Goal: Task Accomplishment & Management: Complete application form

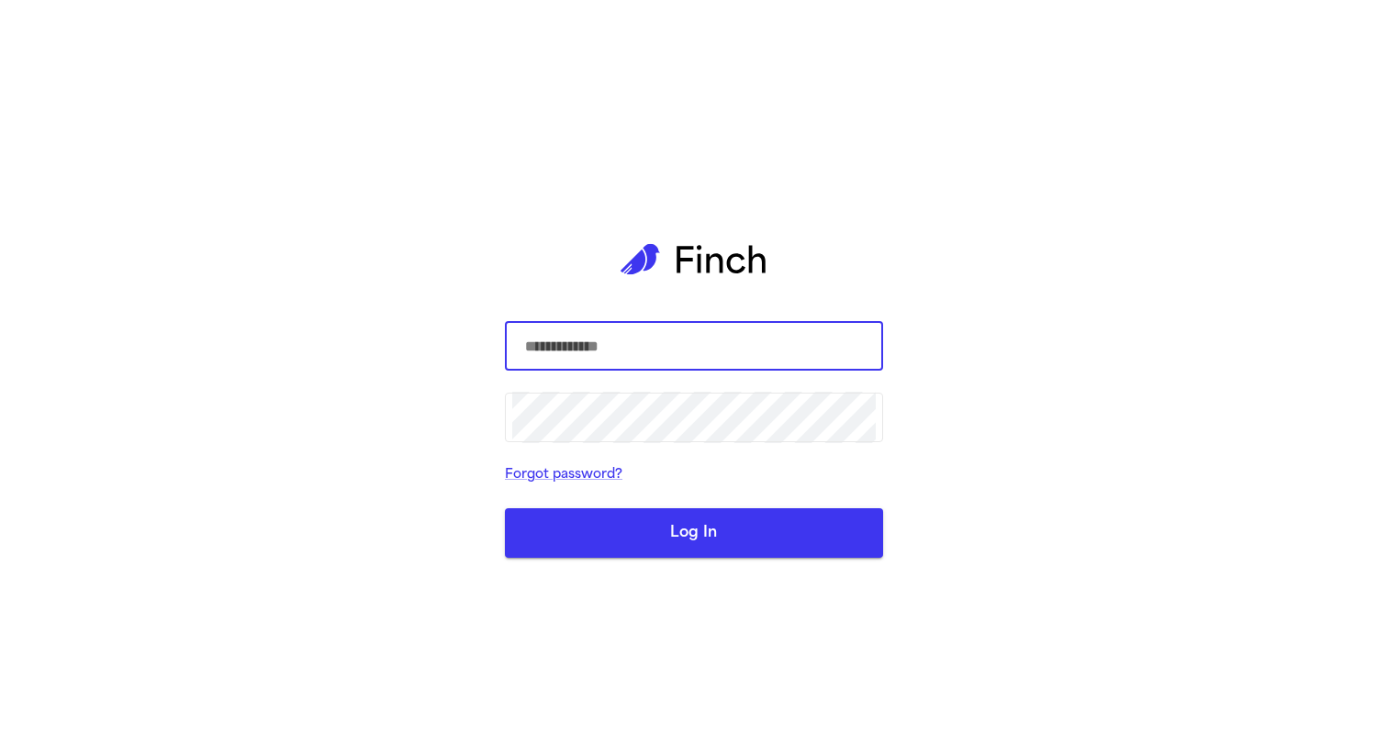
click at [0, 754] on com-1password-button at bounding box center [0, 755] width 0 height 0
type input "**********"
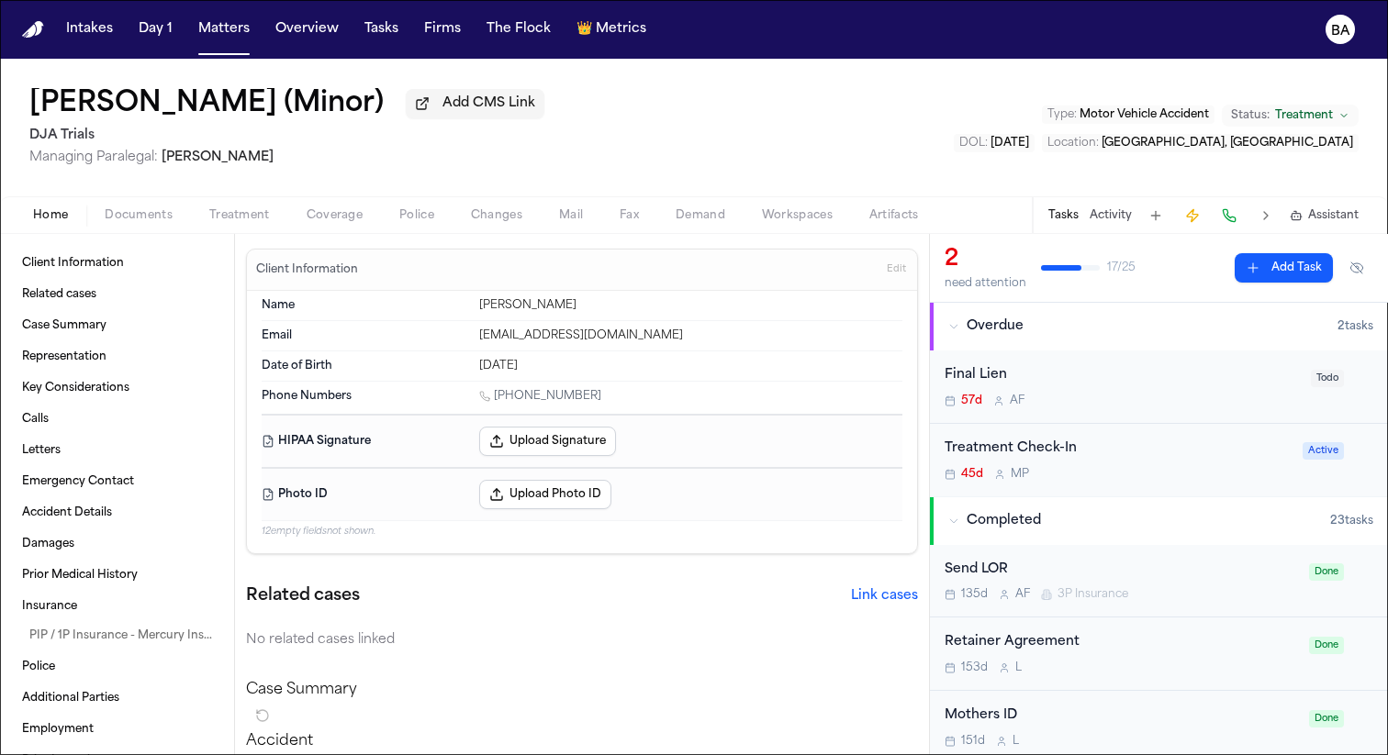
drag, startPoint x: 564, startPoint y: 374, endPoint x: 434, endPoint y: 374, distance: 130.3
click at [434, 374] on div "Date of Birth Oct 26, 2007" at bounding box center [582, 366] width 641 height 29
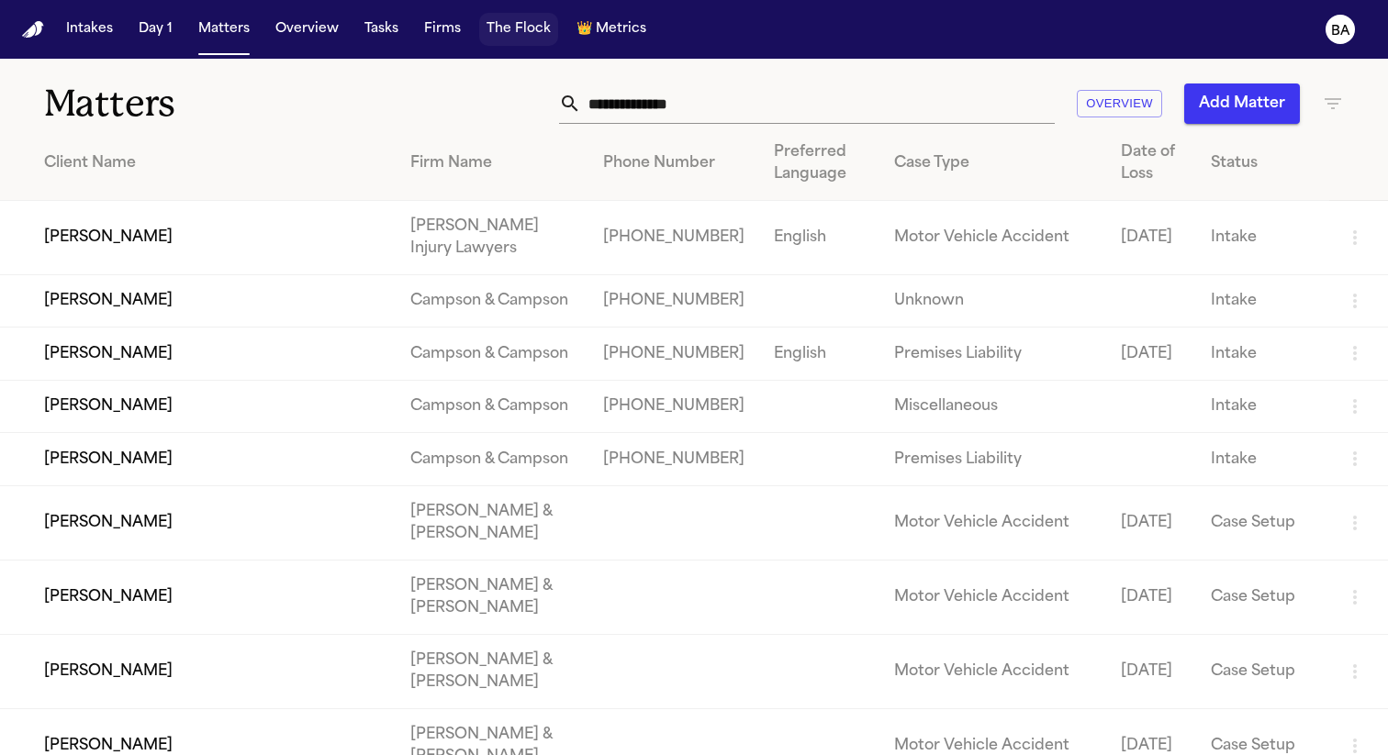
click at [536, 24] on button "The Flock" at bounding box center [518, 29] width 79 height 33
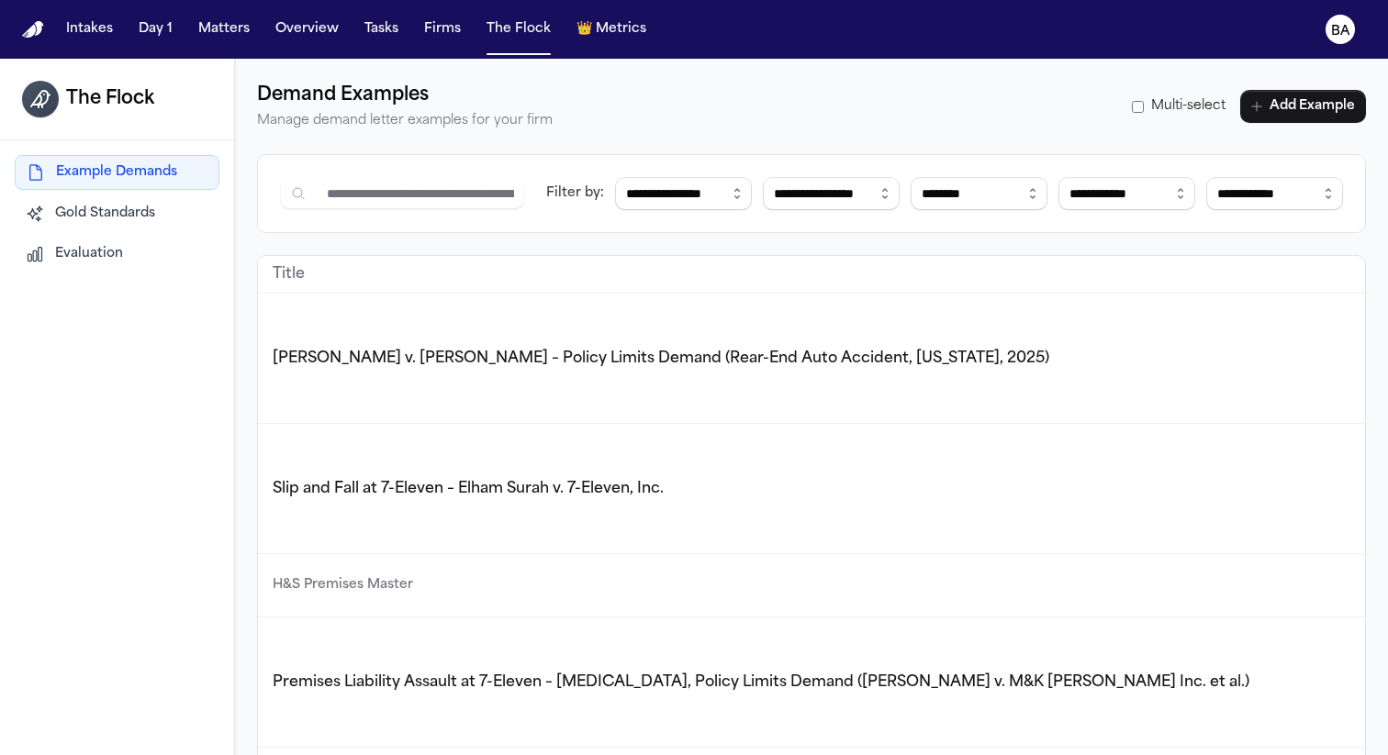
click at [168, 225] on button "Gold Standards" at bounding box center [117, 213] width 205 height 33
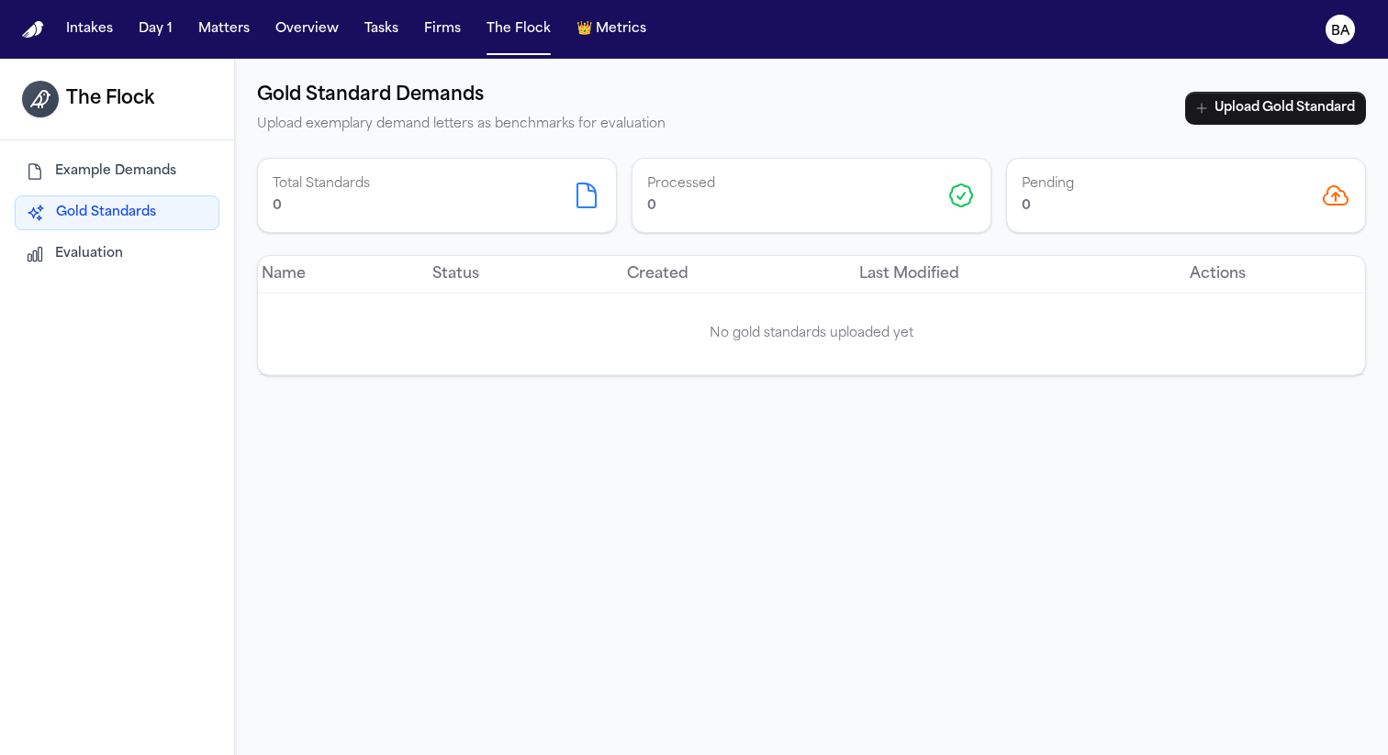
click at [161, 251] on button "Evaluation" at bounding box center [117, 254] width 205 height 33
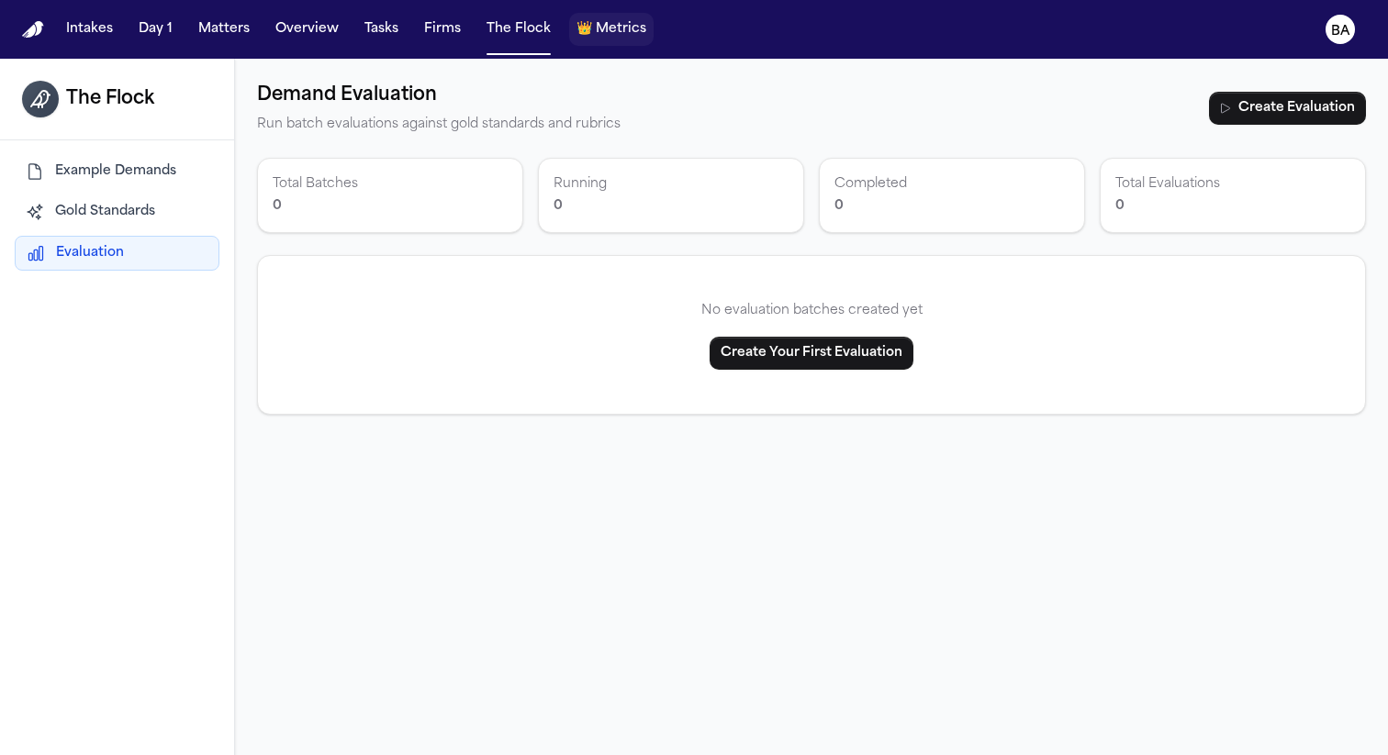
click at [597, 16] on button "👑 Metrics" at bounding box center [611, 29] width 84 height 33
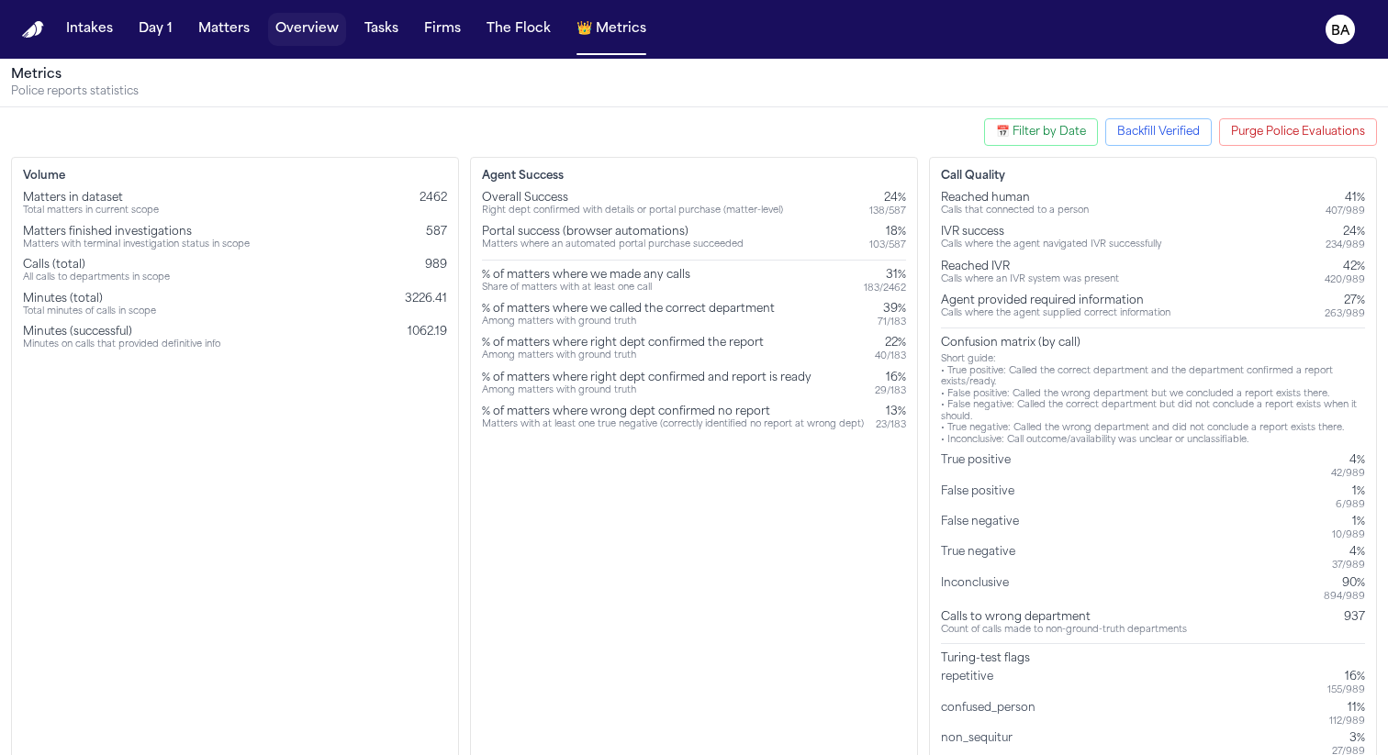
click at [286, 28] on button "Overview" at bounding box center [307, 29] width 78 height 33
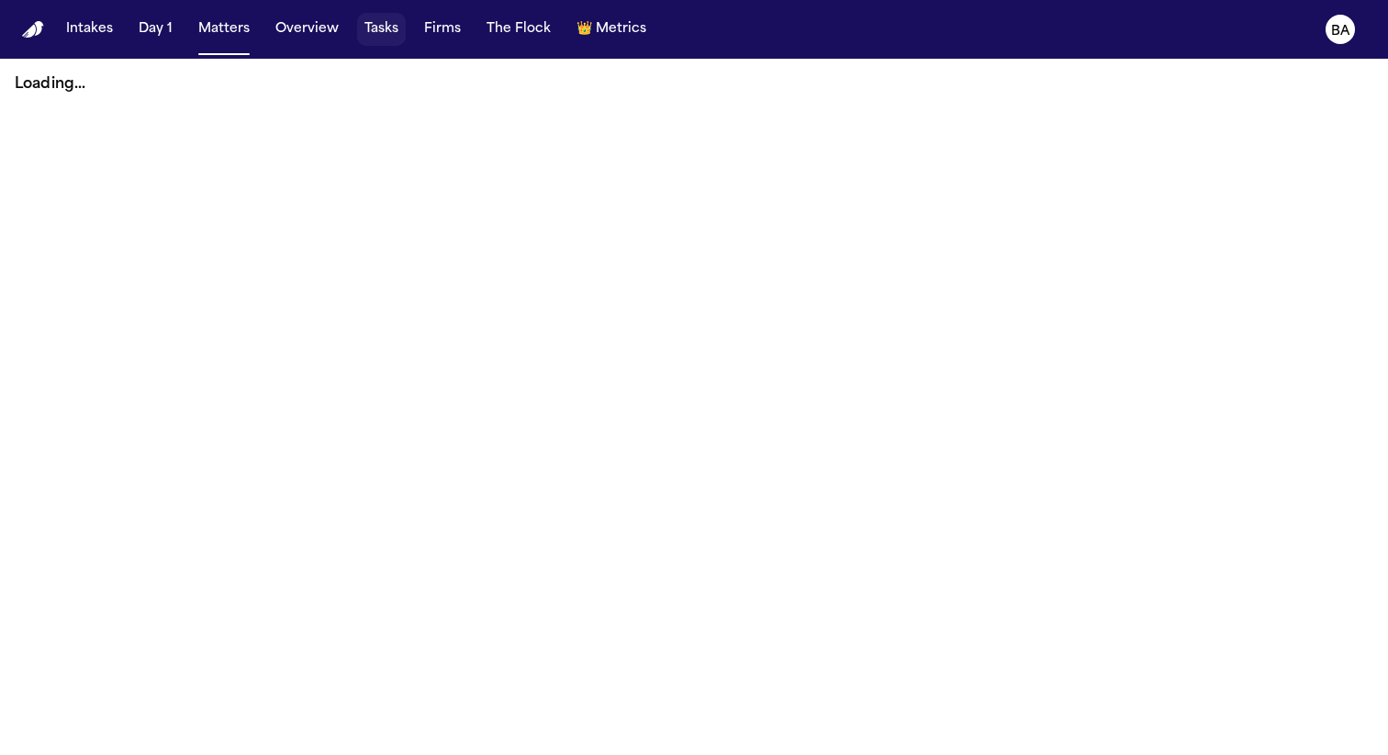
click at [367, 30] on button "Tasks" at bounding box center [381, 29] width 49 height 33
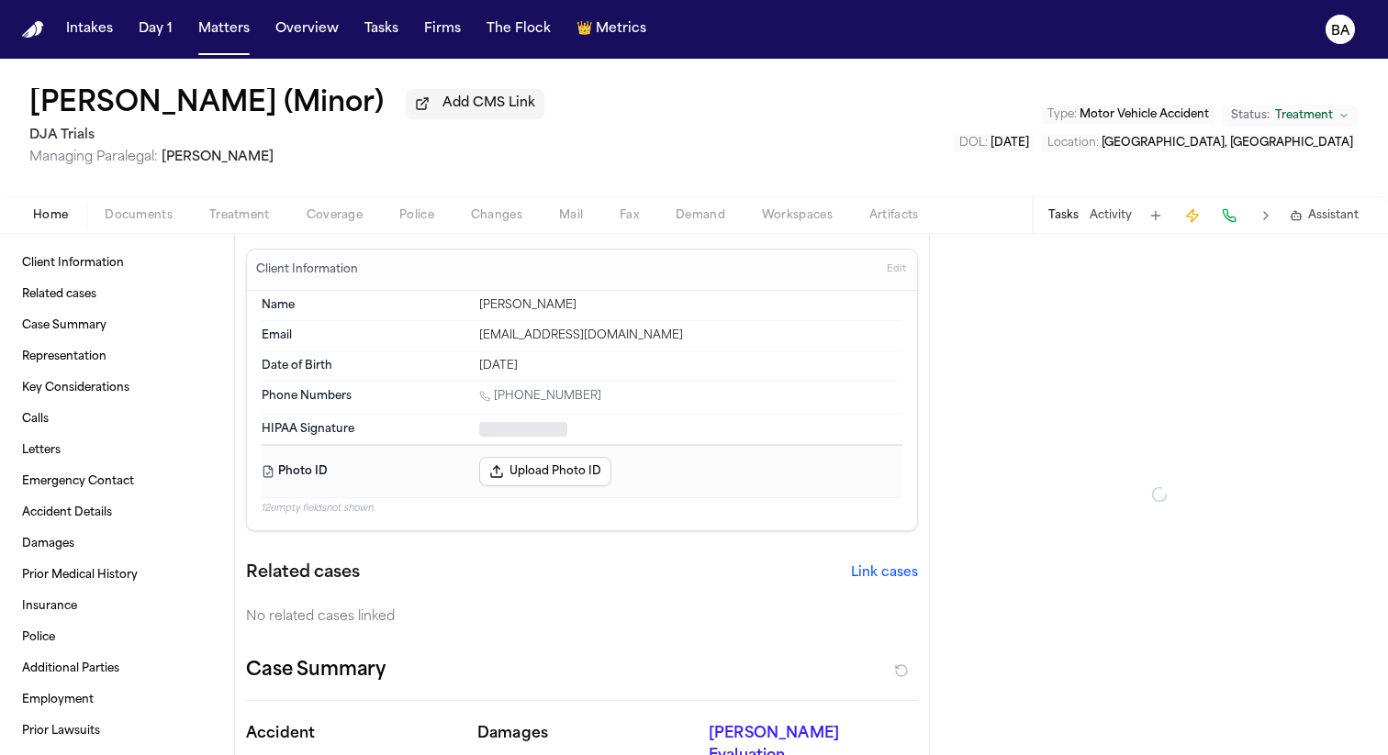
type textarea "*"
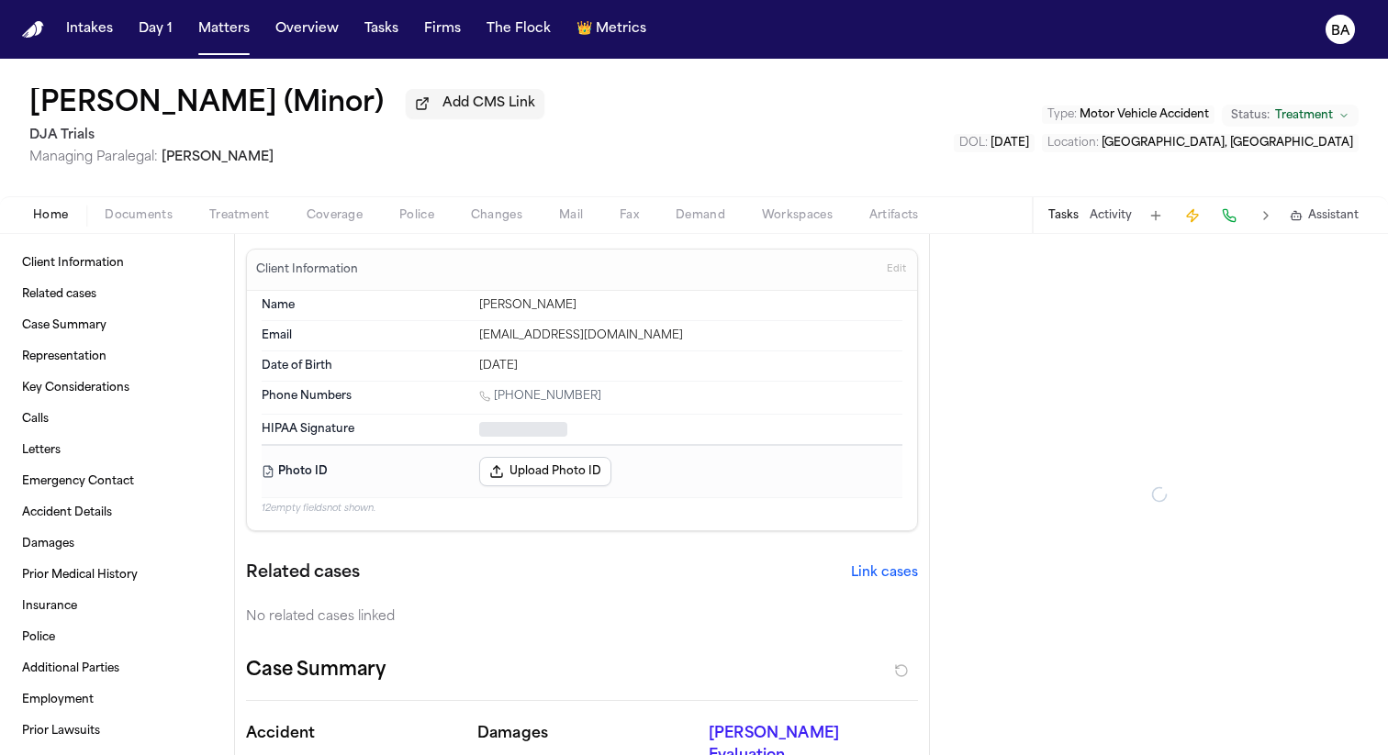
type textarea "*"
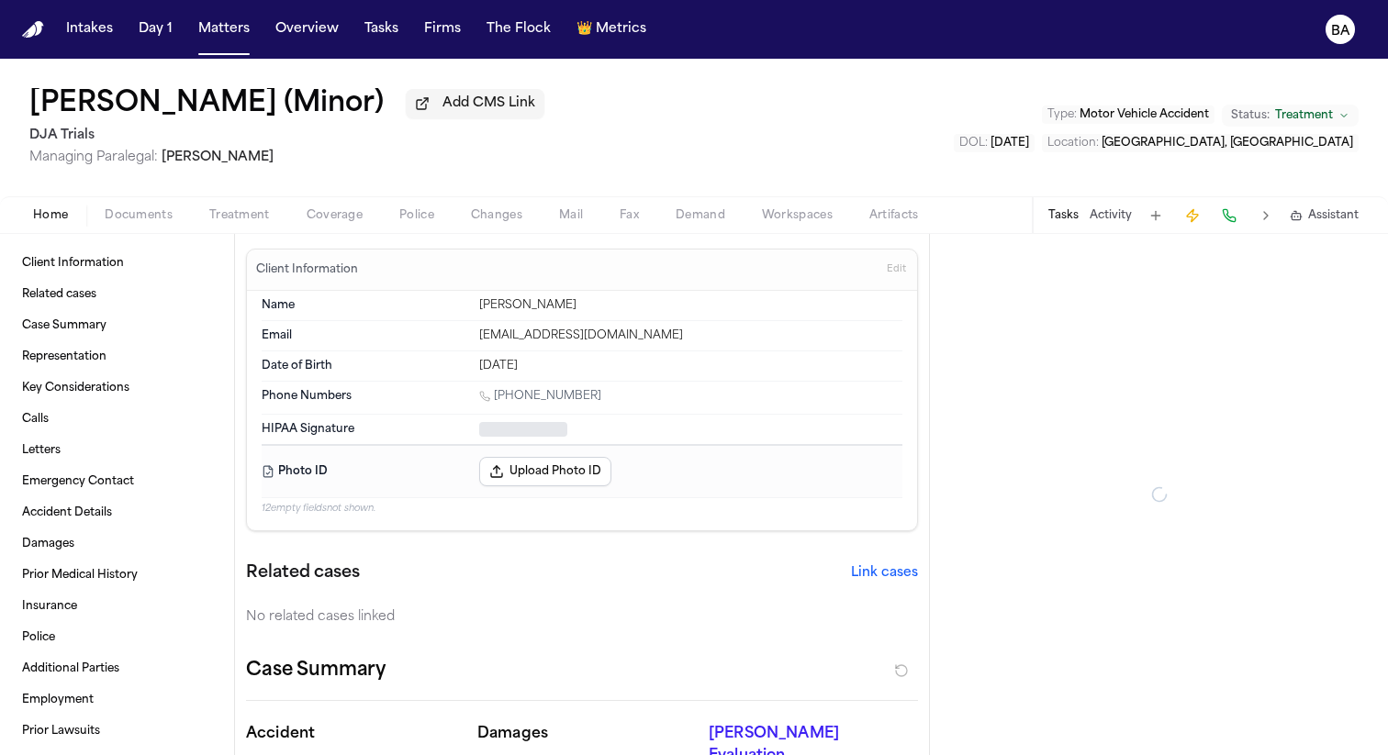
type textarea "*"
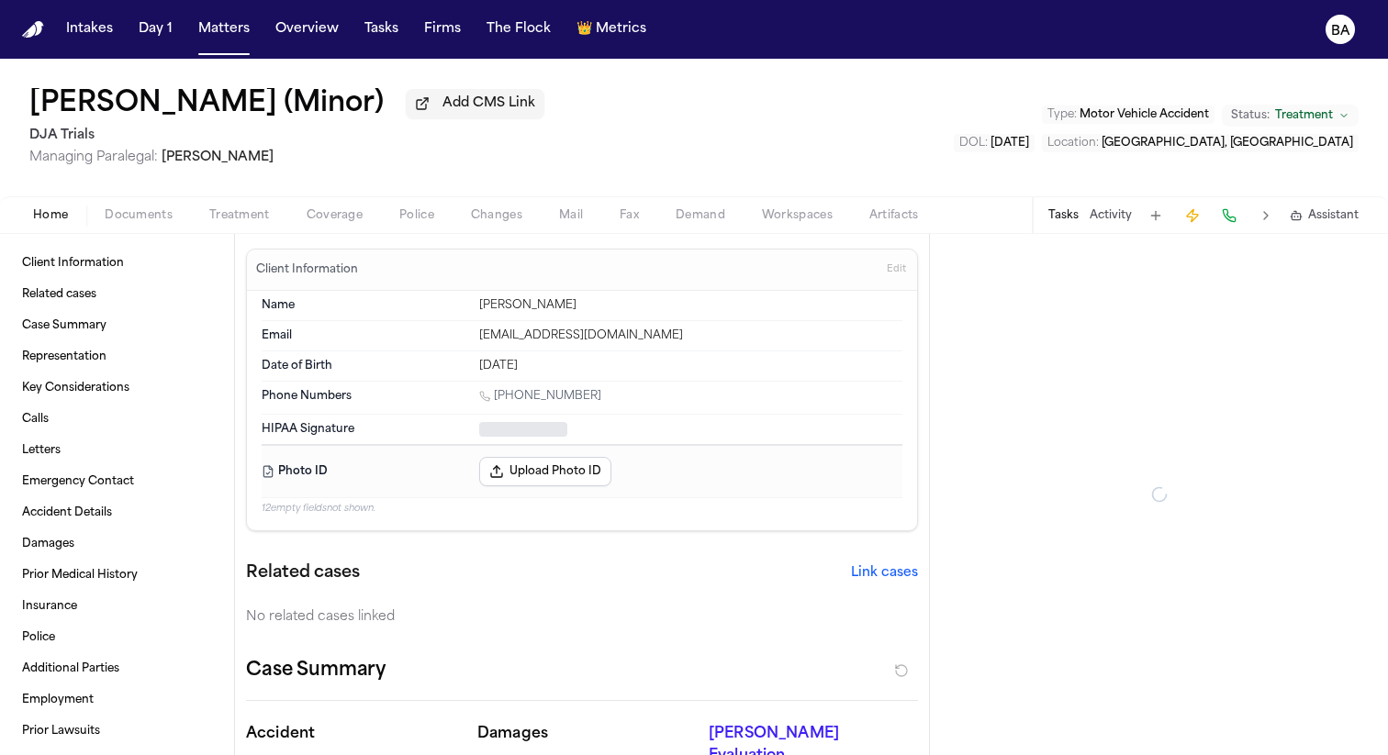
type textarea "*"
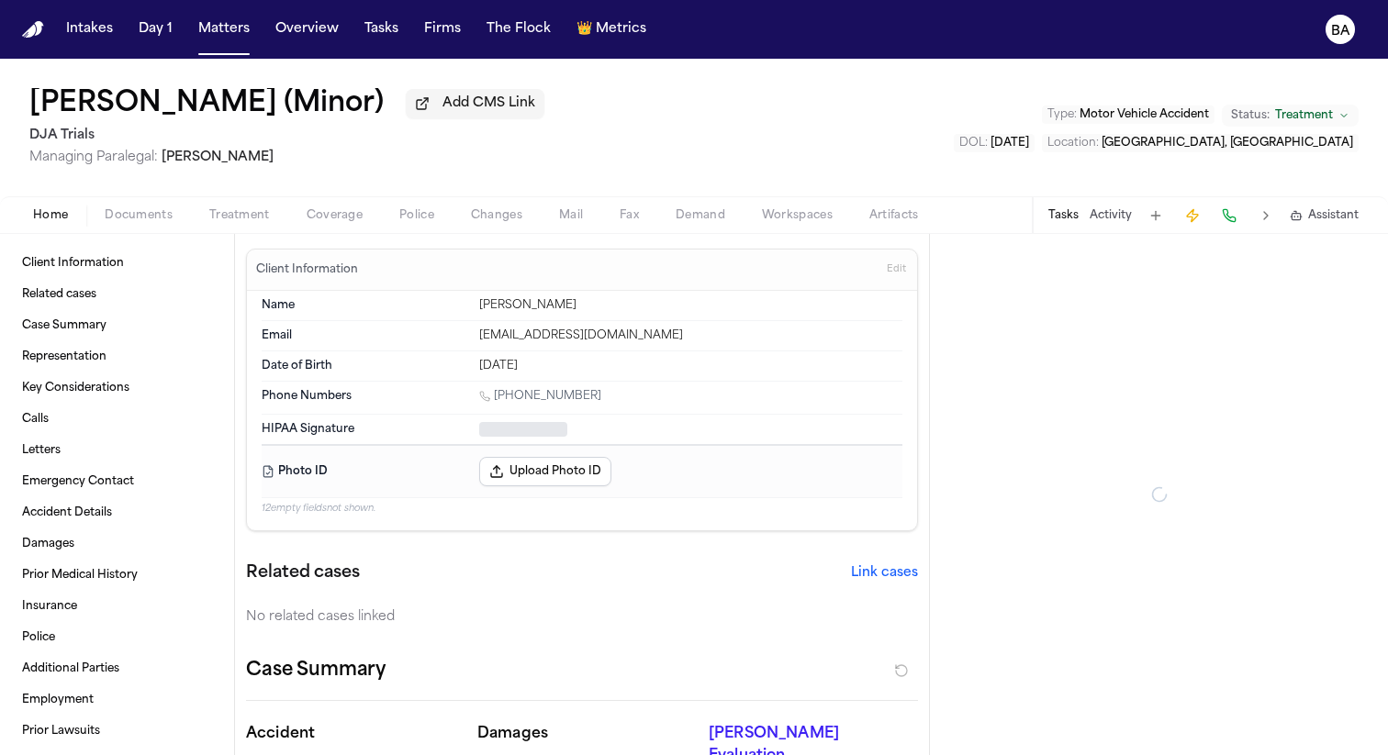
type textarea "*"
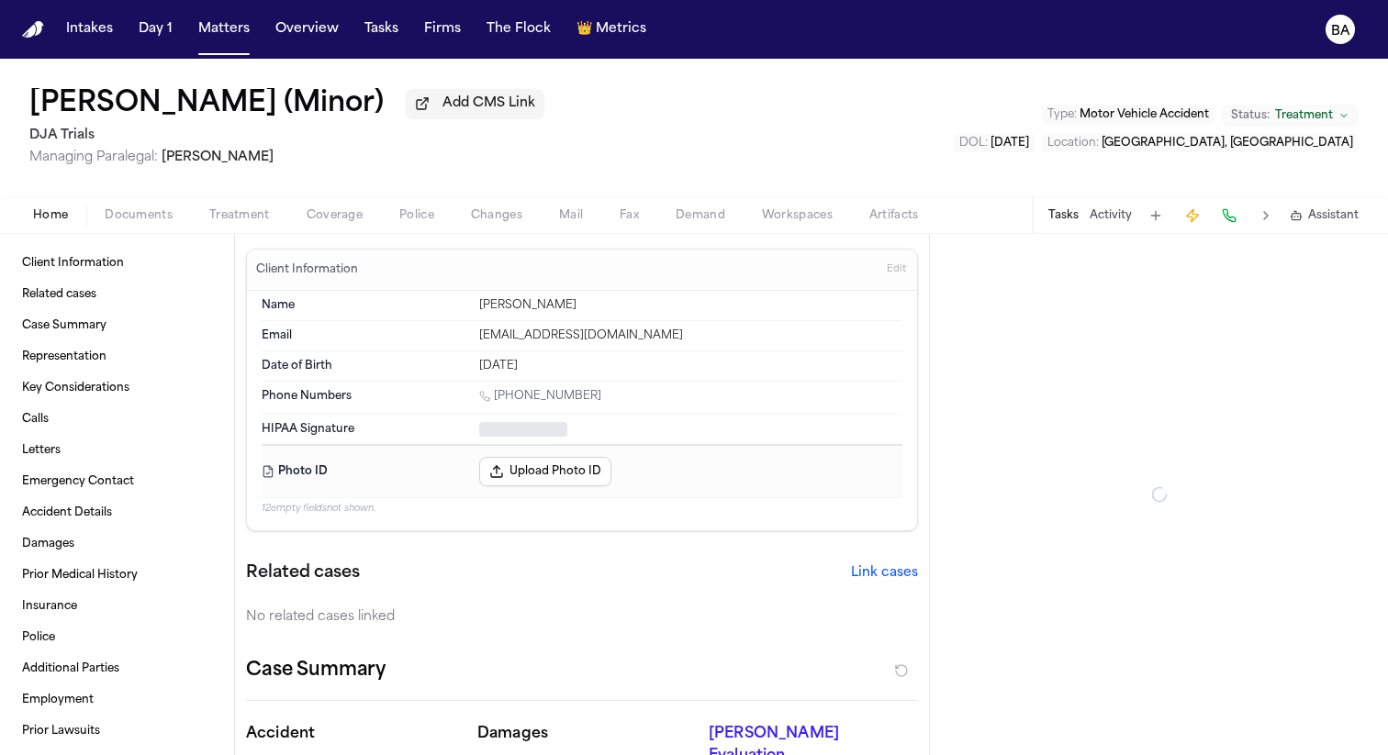
type textarea "*"
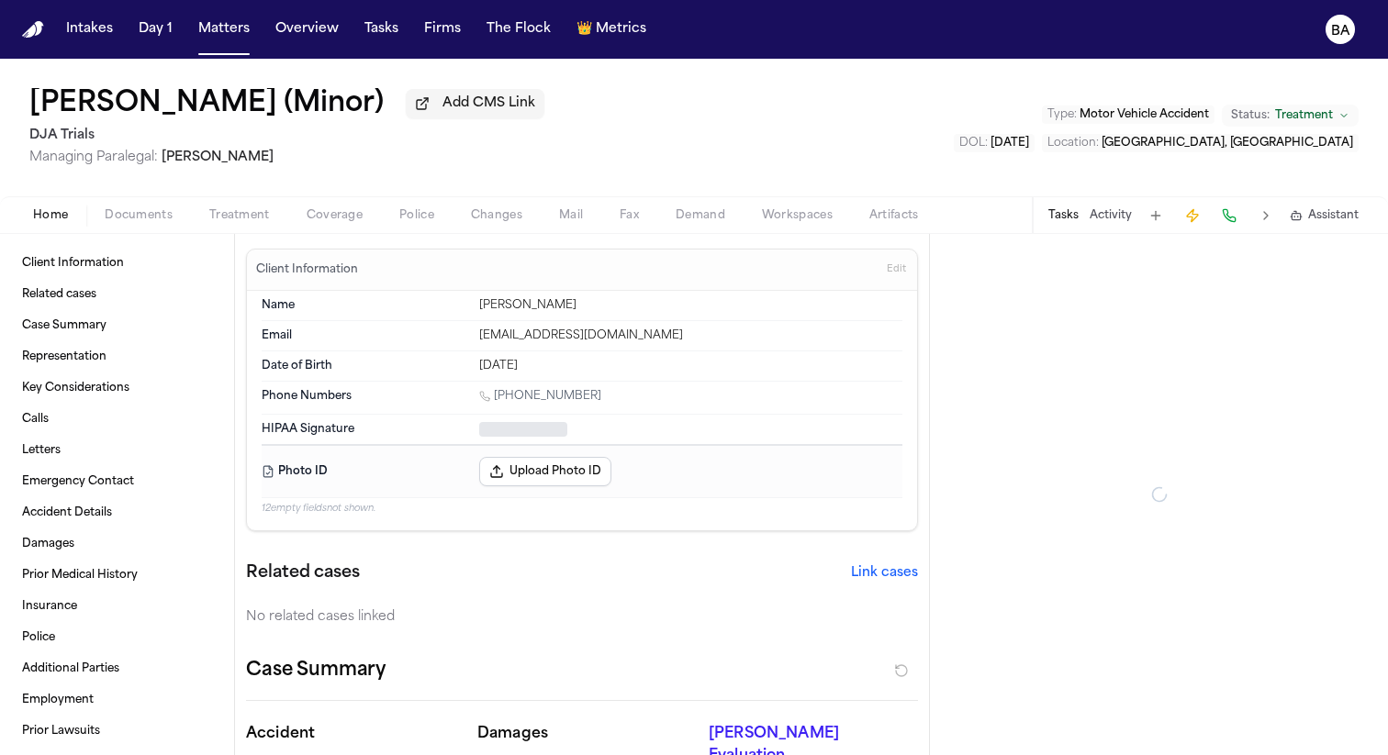
type textarea "*"
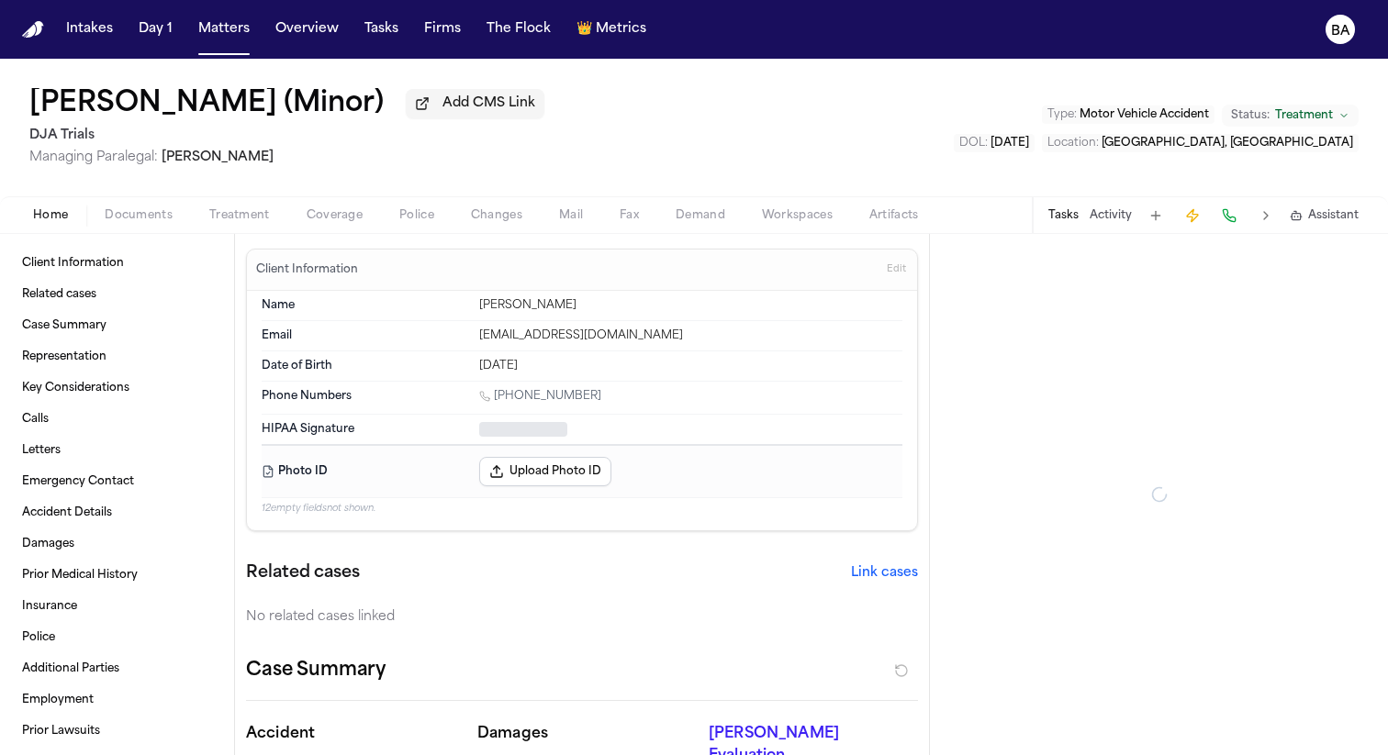
type textarea "*"
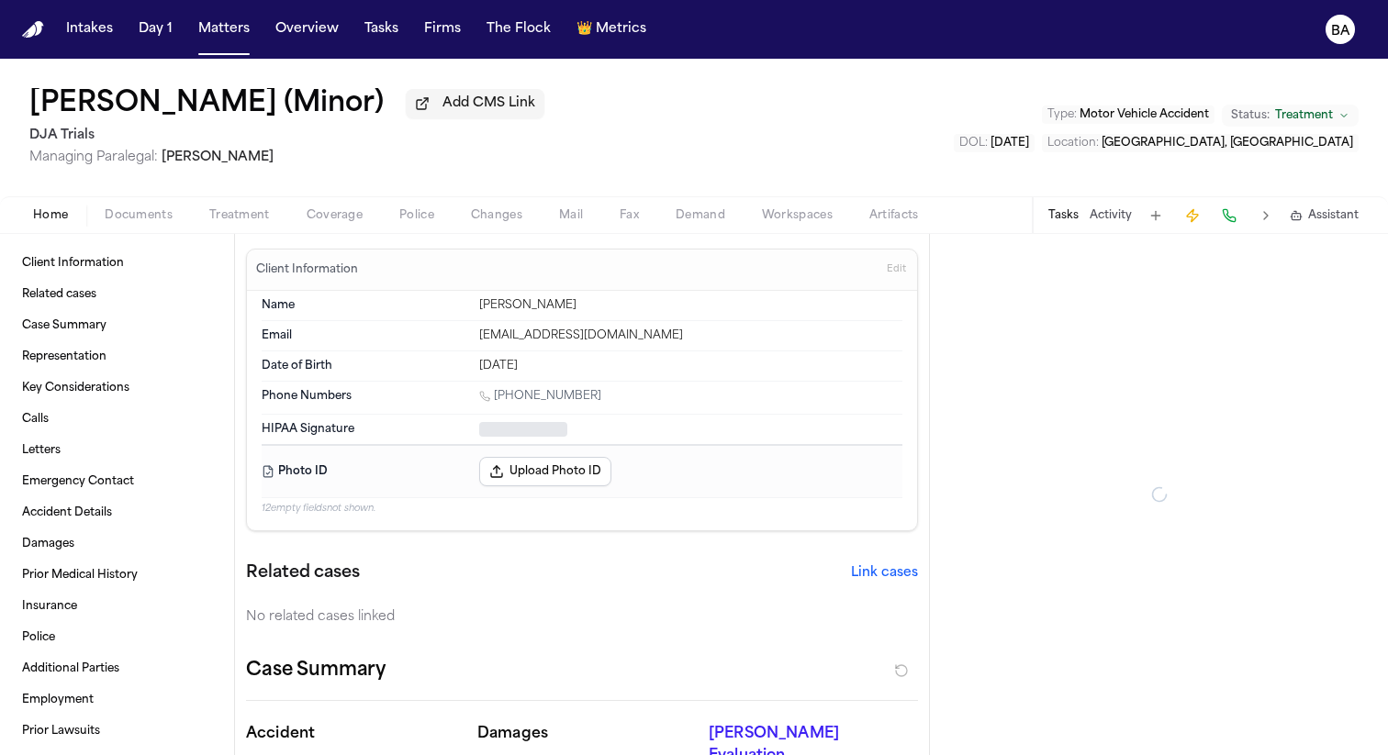
type textarea "*"
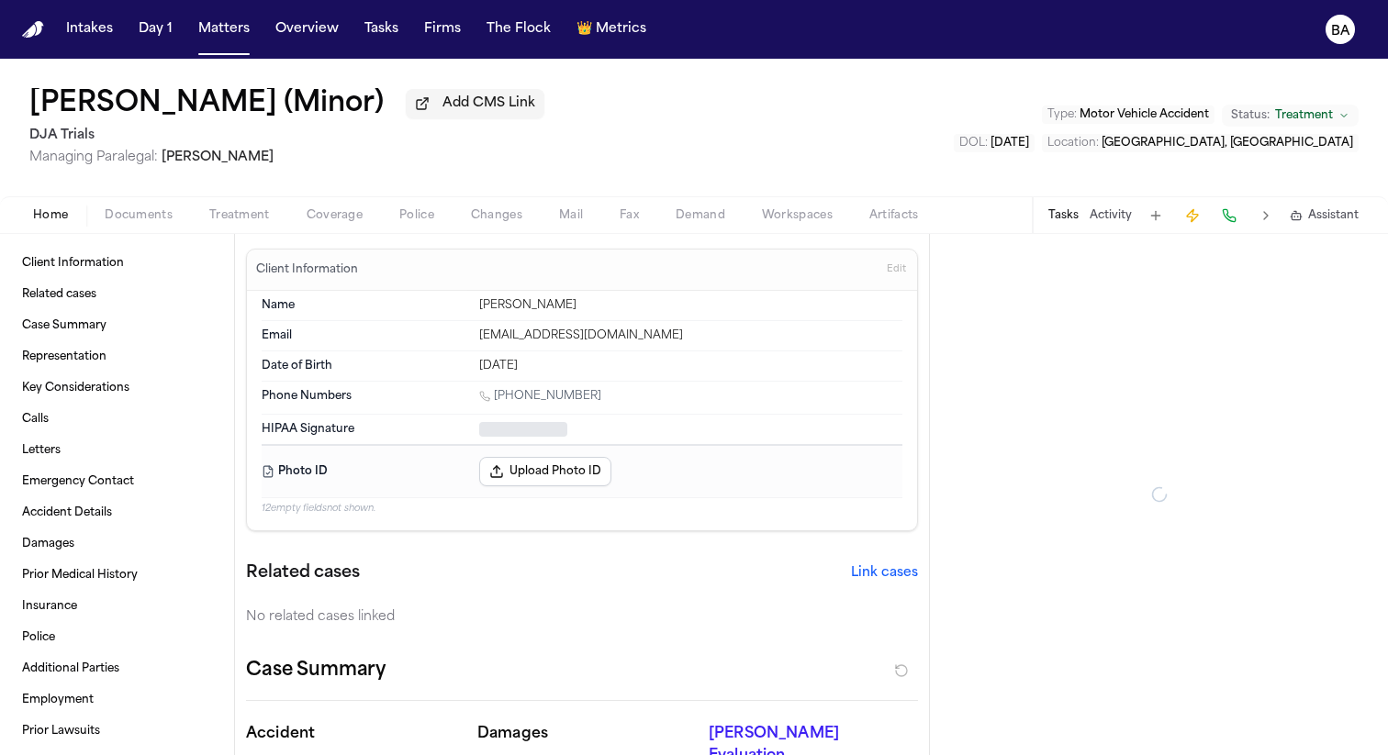
type textarea "*"
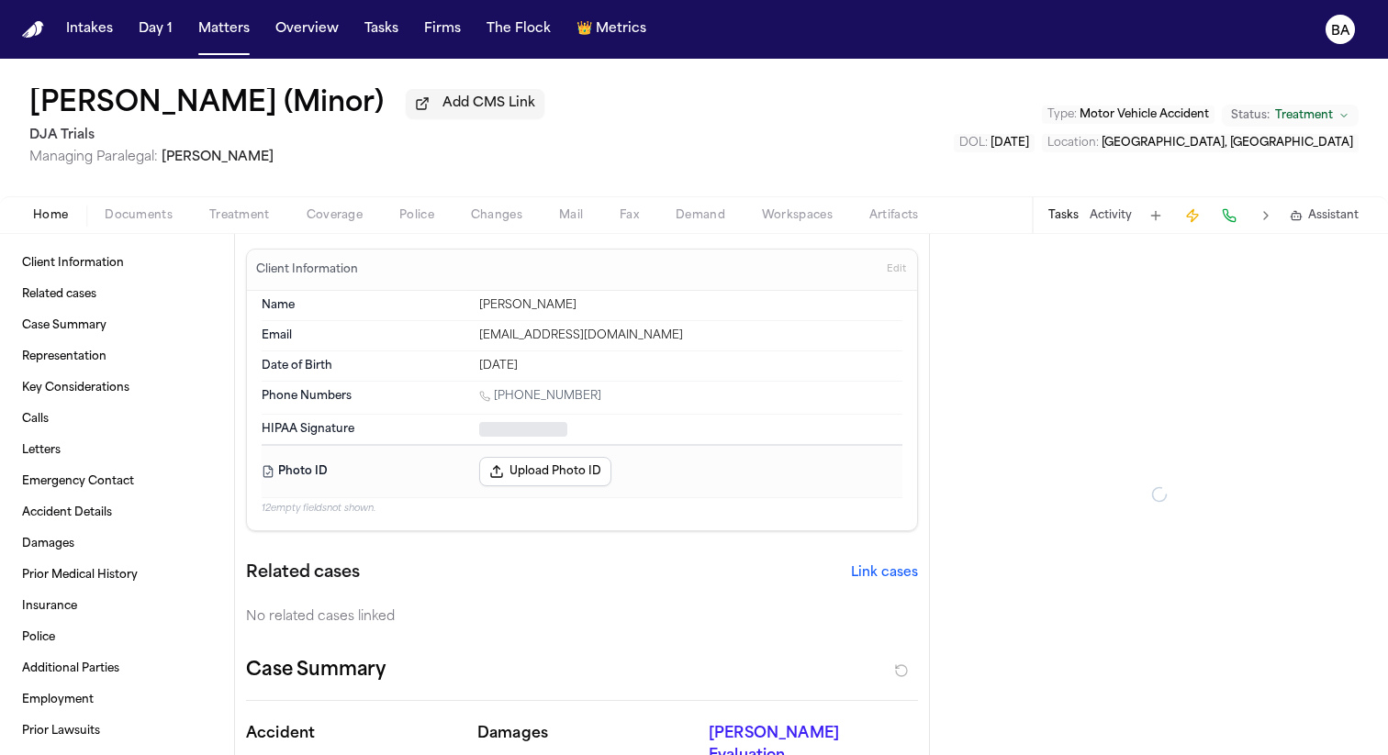
type textarea "*"
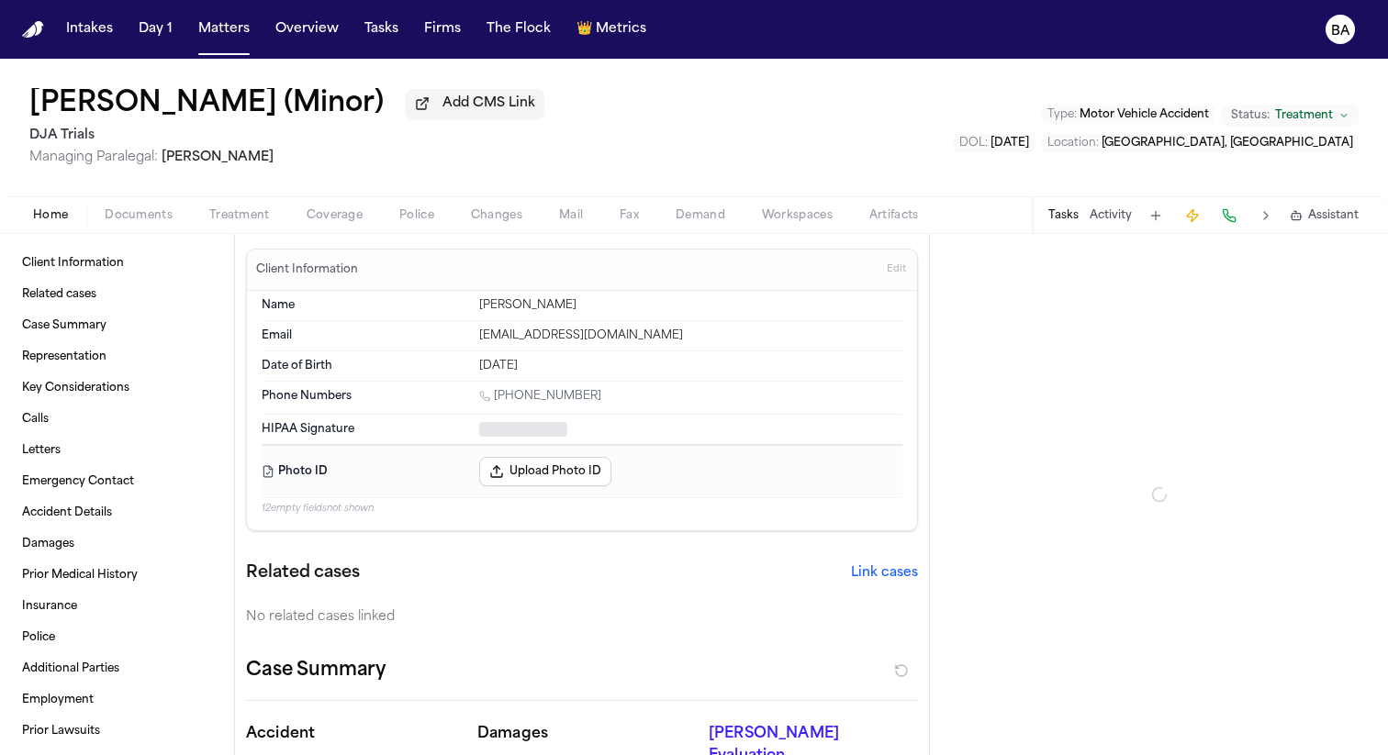
type textarea "*"
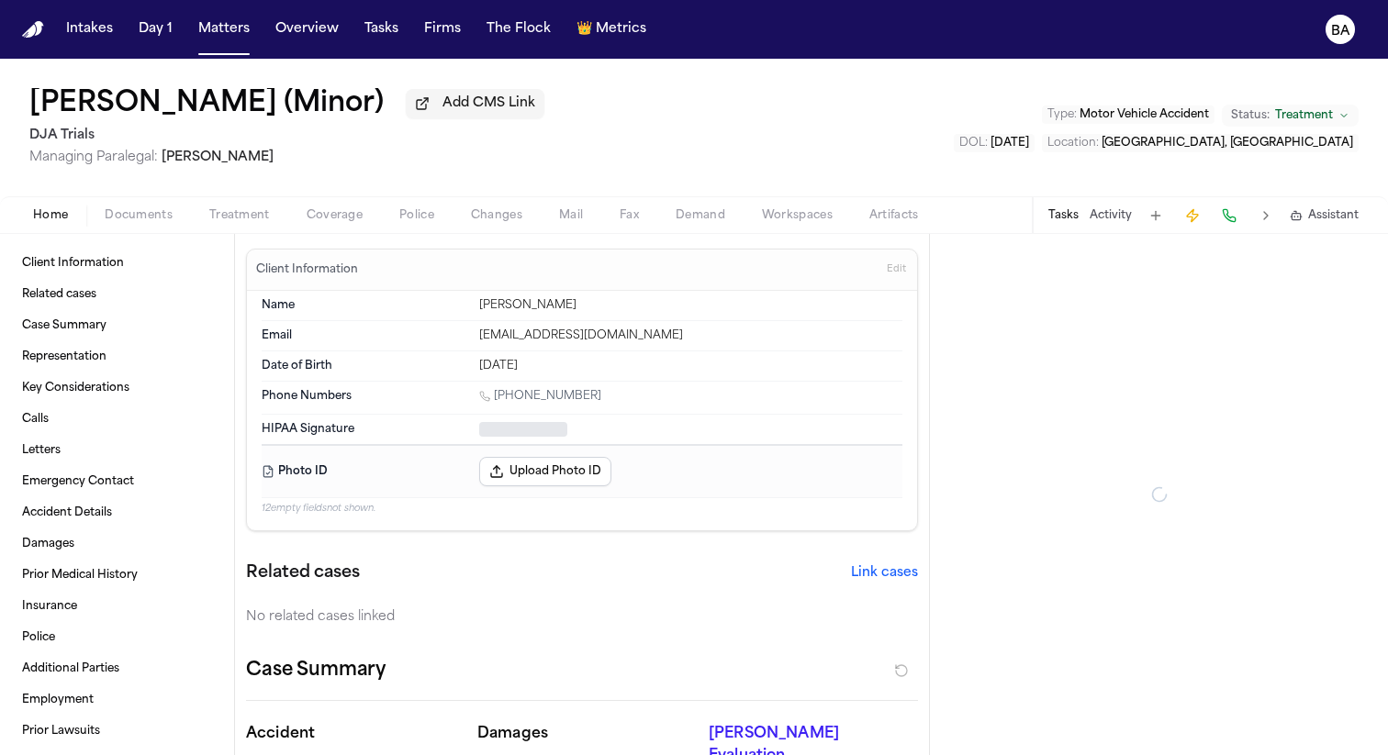
type textarea "*"
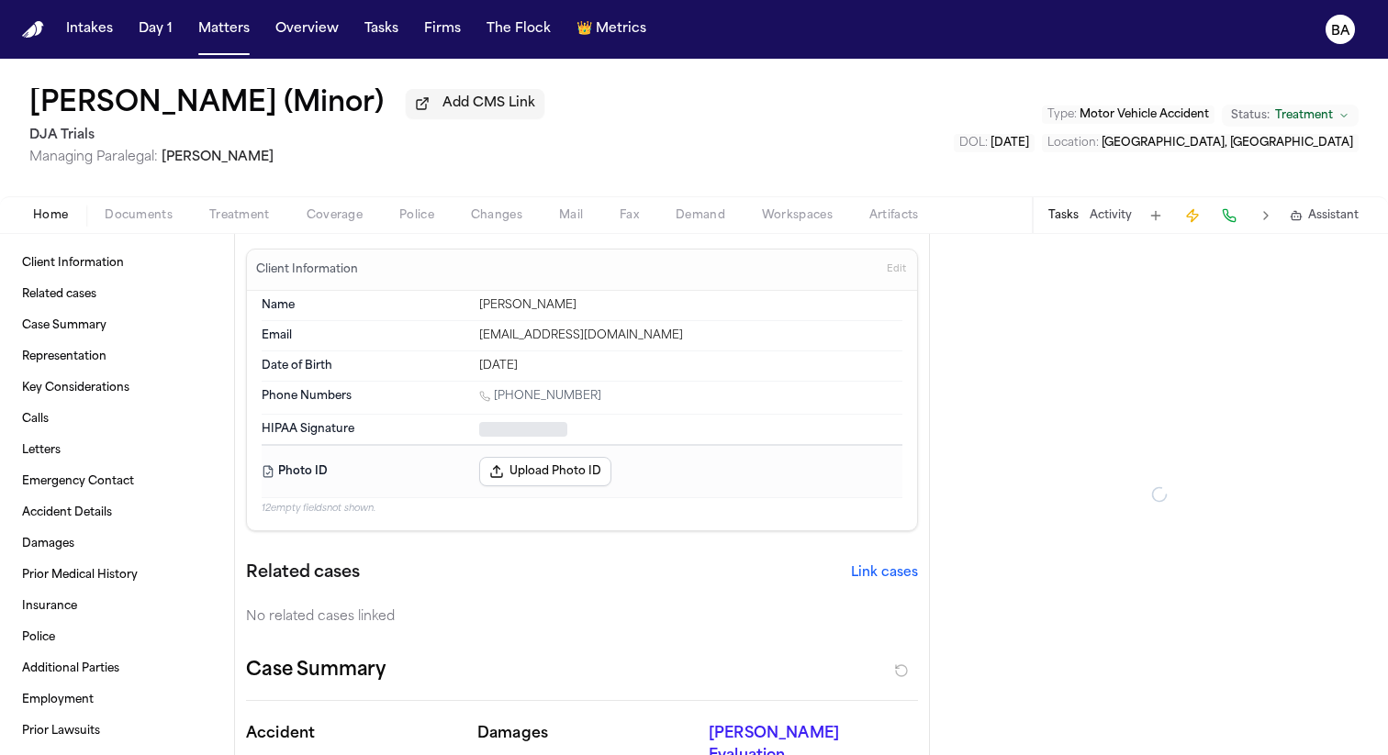
type textarea "*"
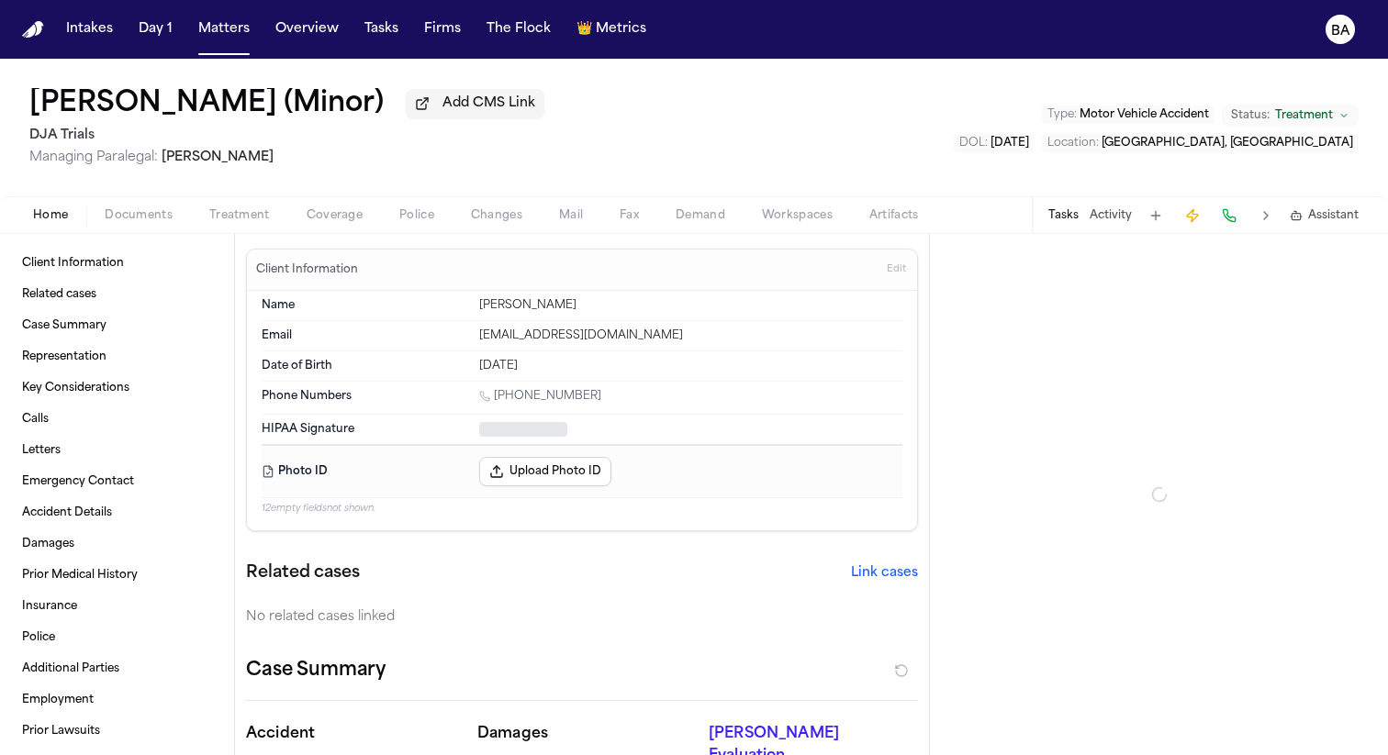
type textarea "*"
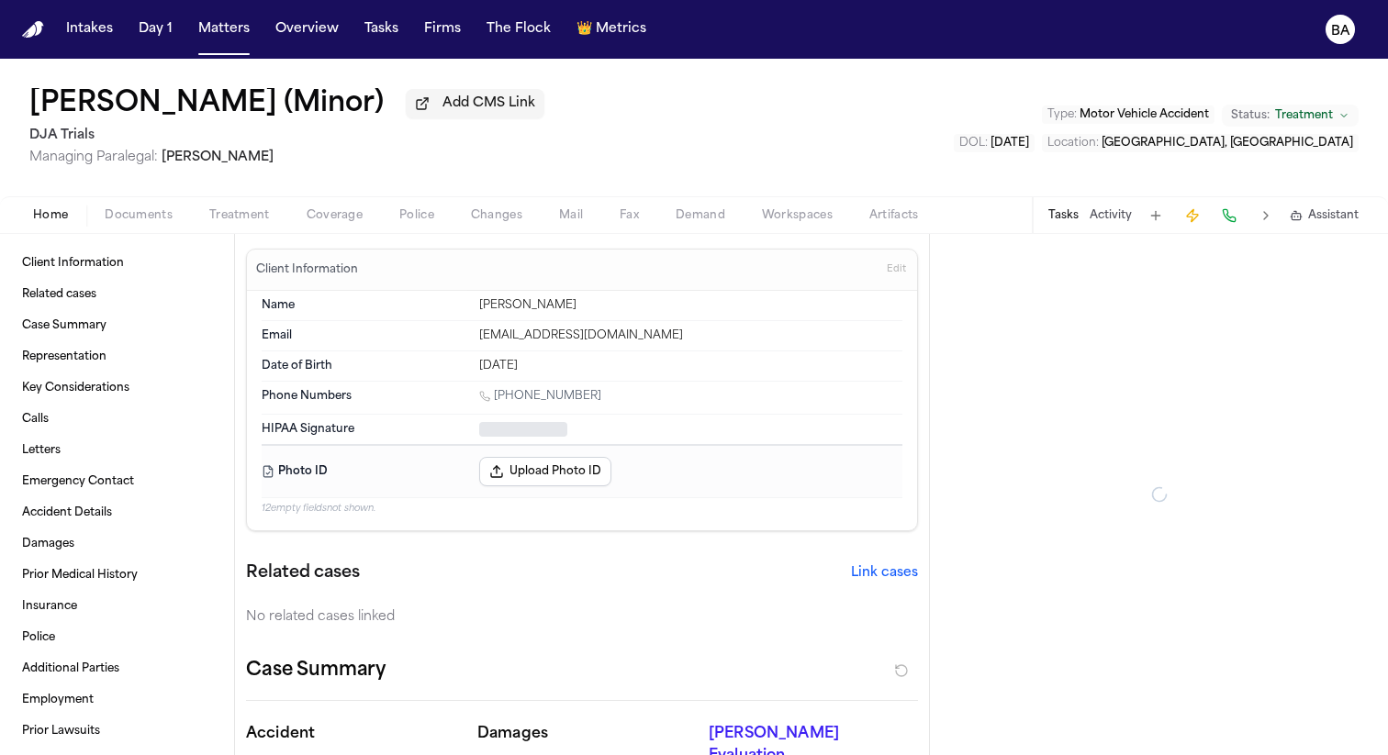
type textarea "*"
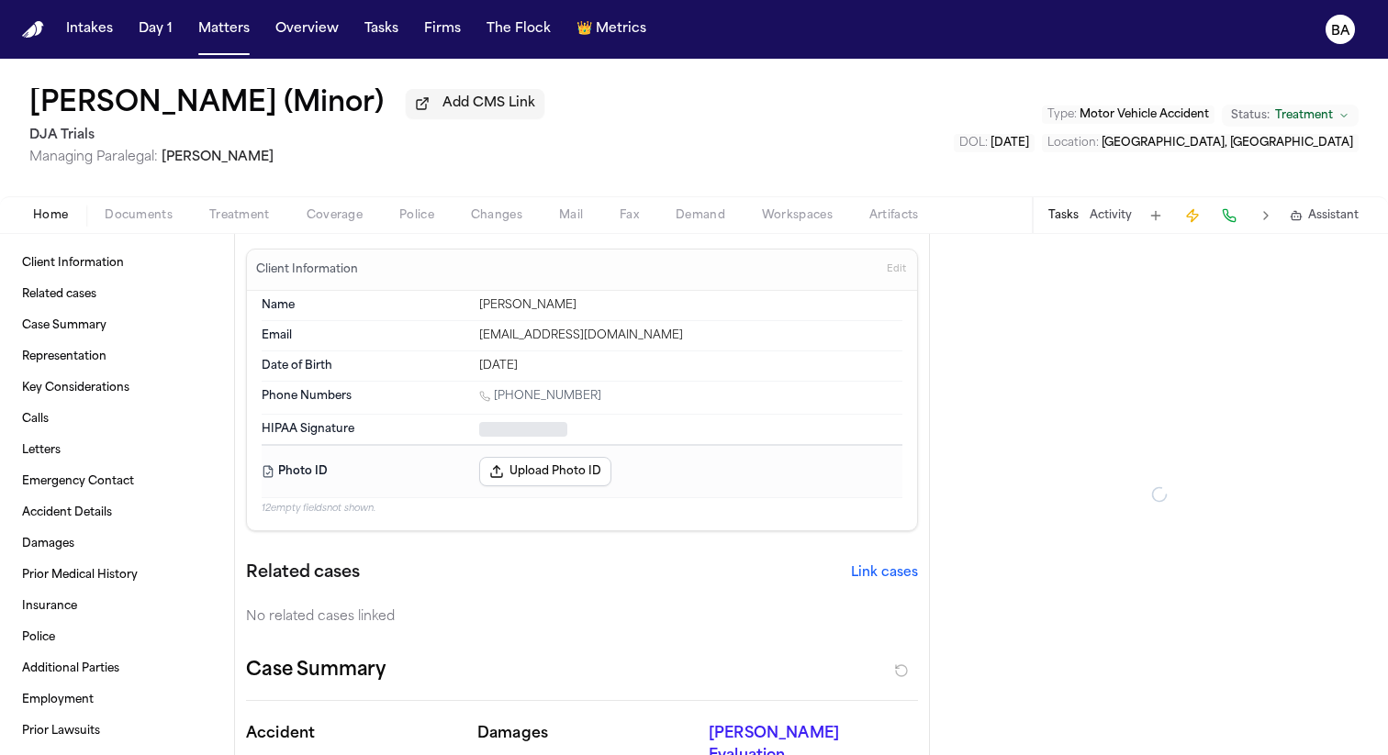
type textarea "*"
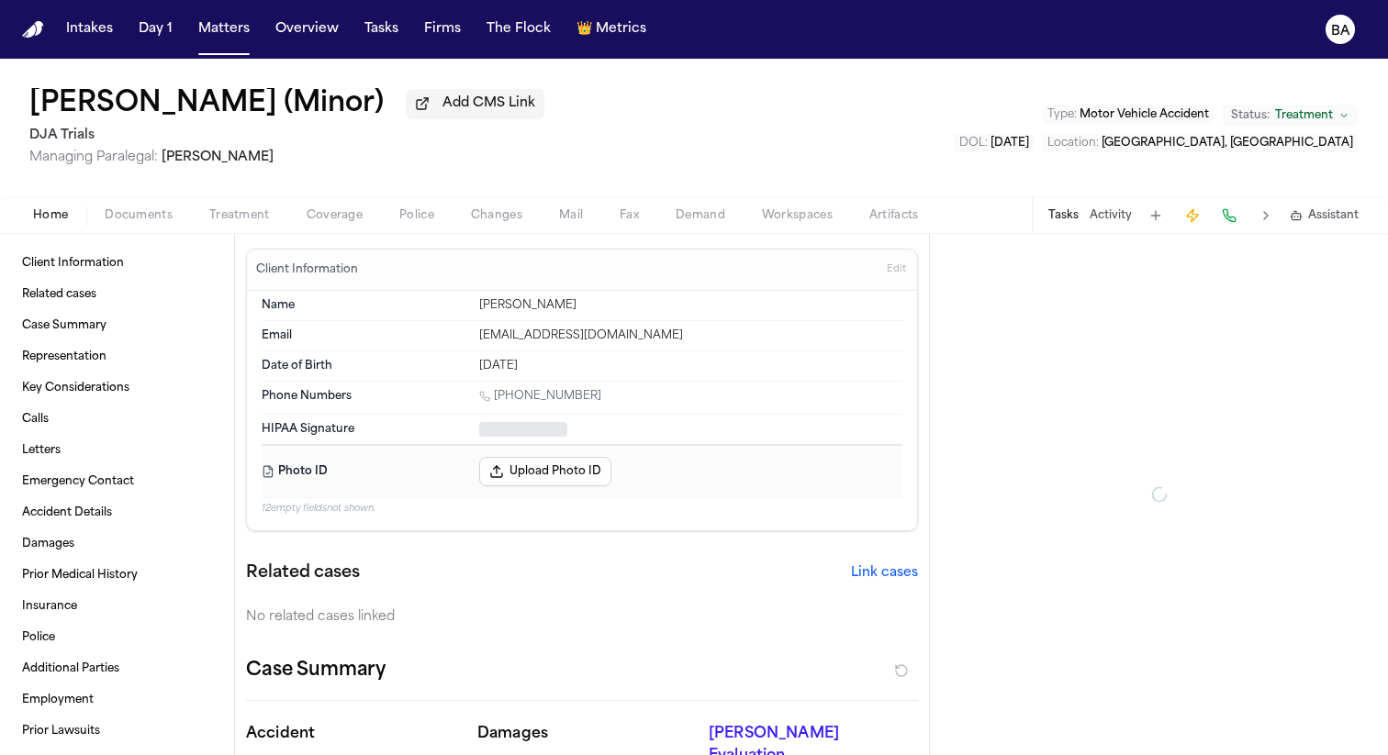
type textarea "*"
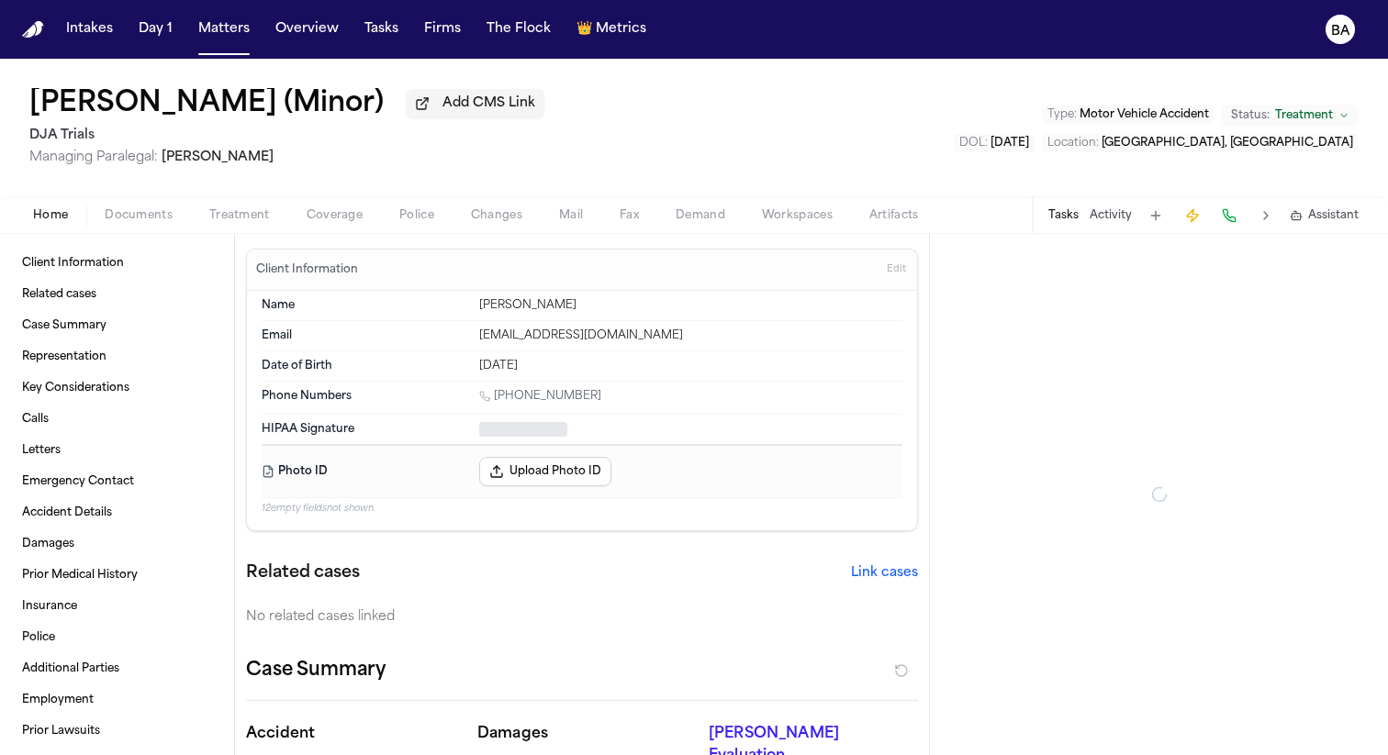
type textarea "*"
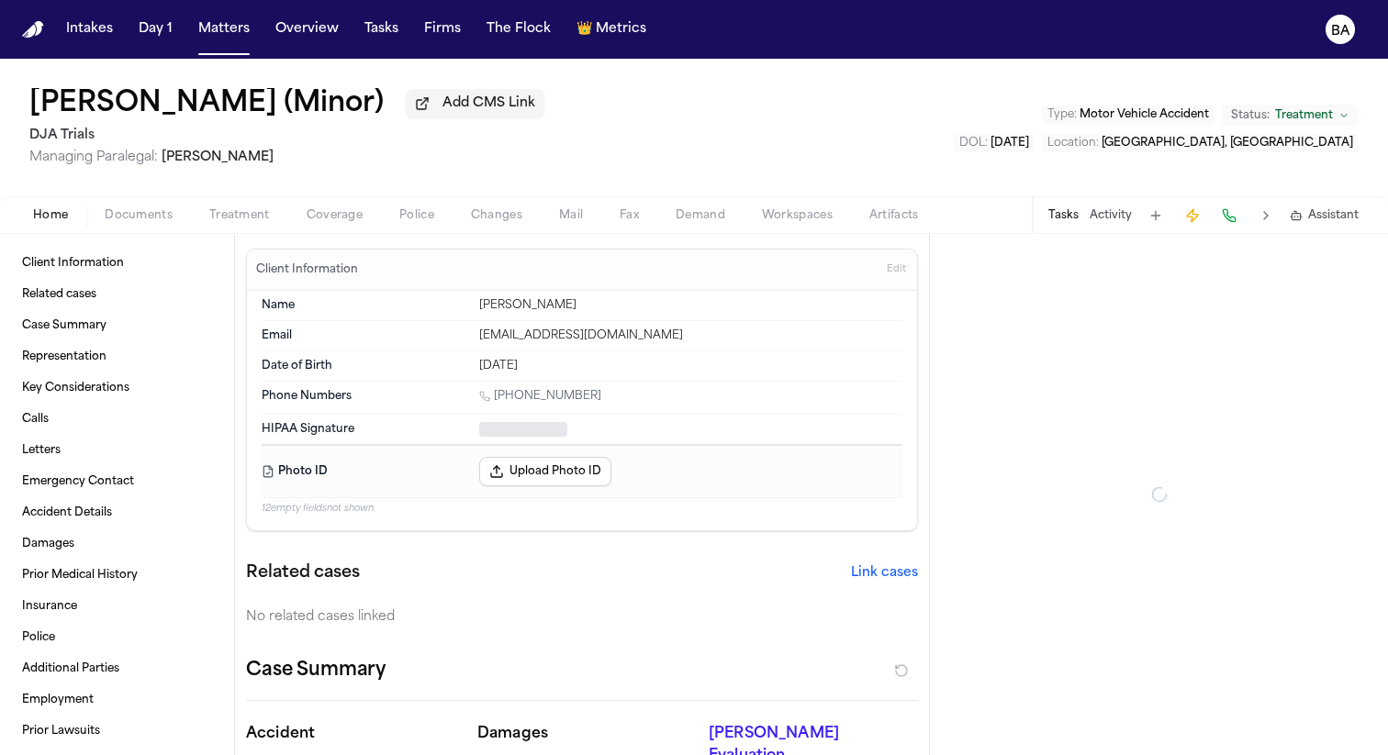
type textarea "*"
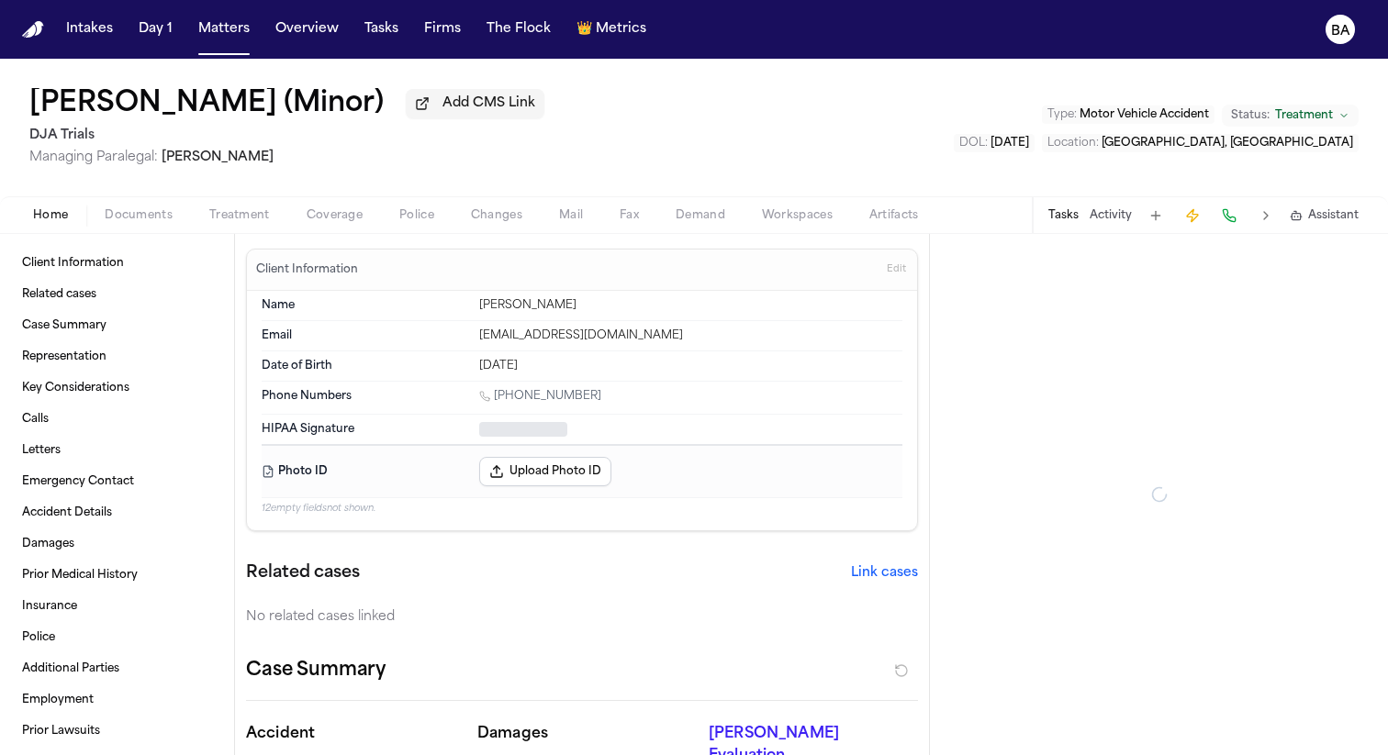
type textarea "*"
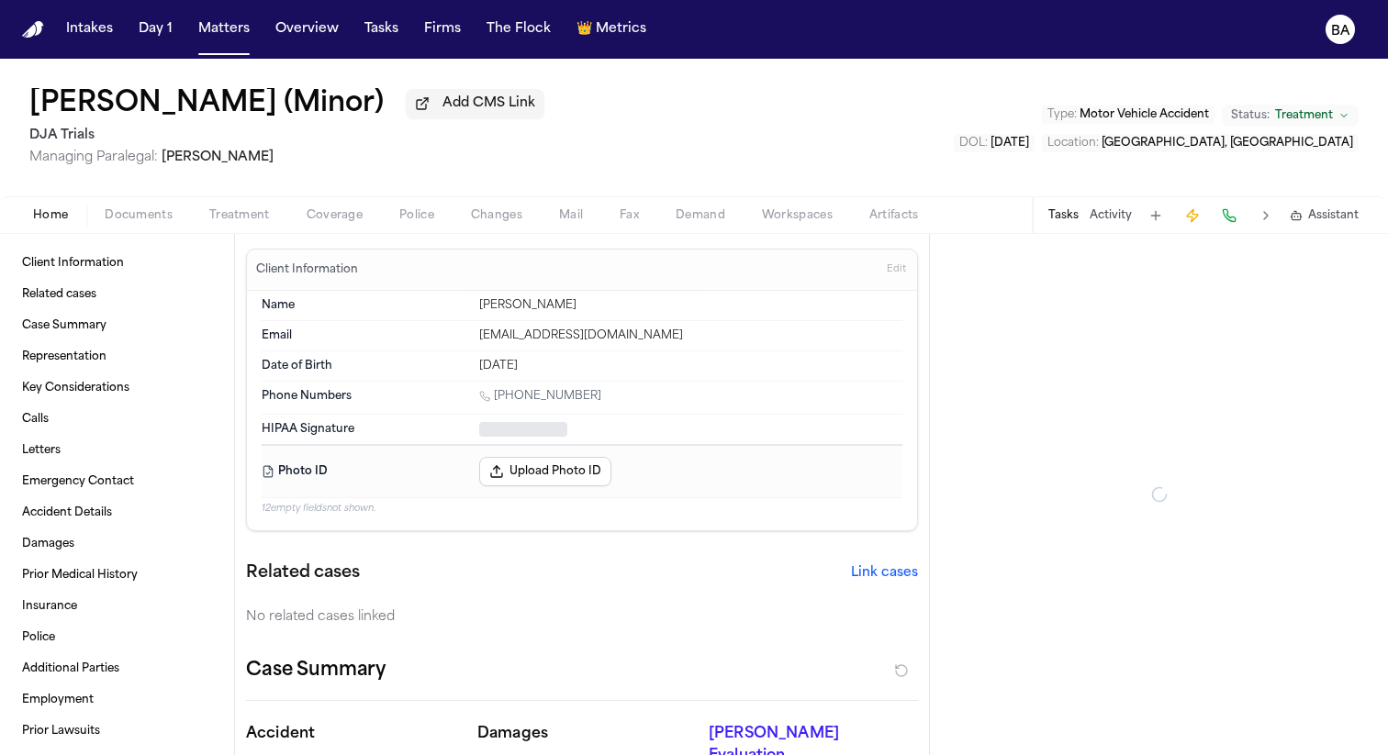
type textarea "*"
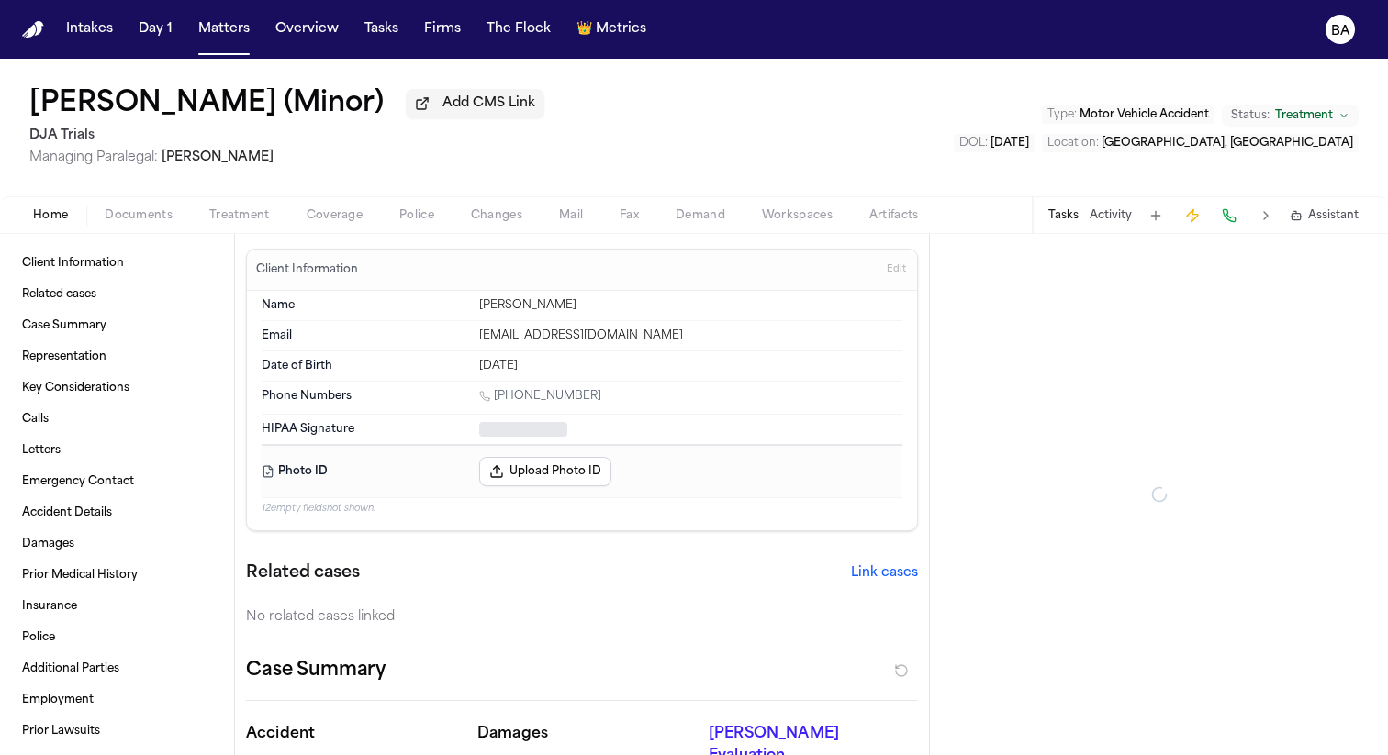
type textarea "*"
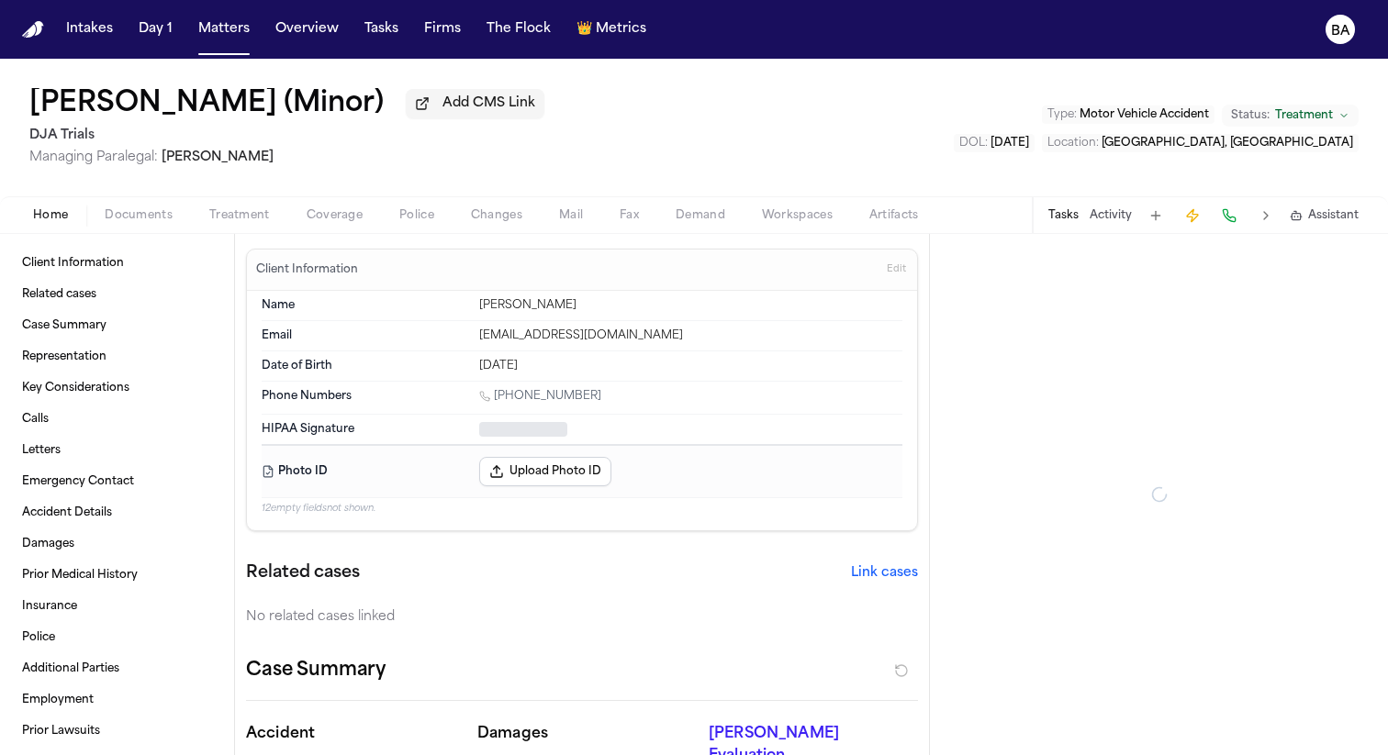
type textarea "*"
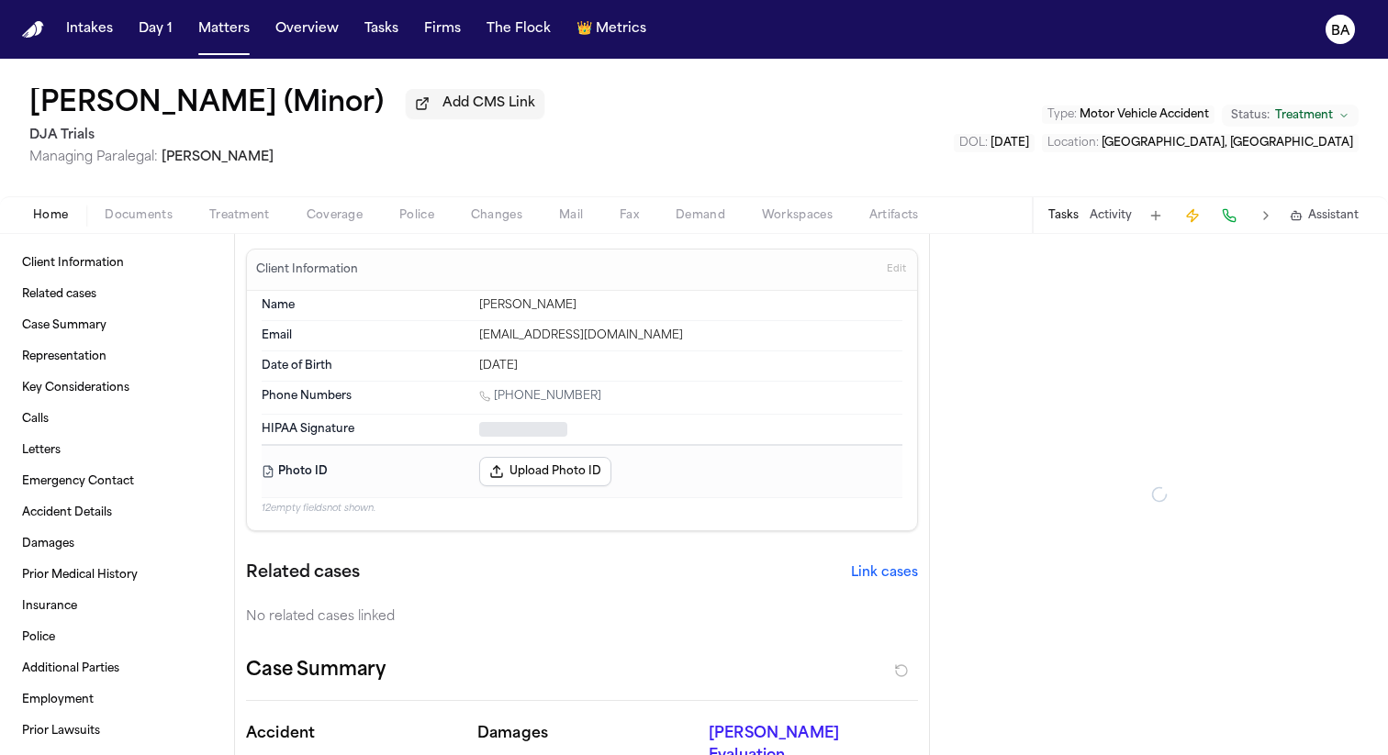
type textarea "*"
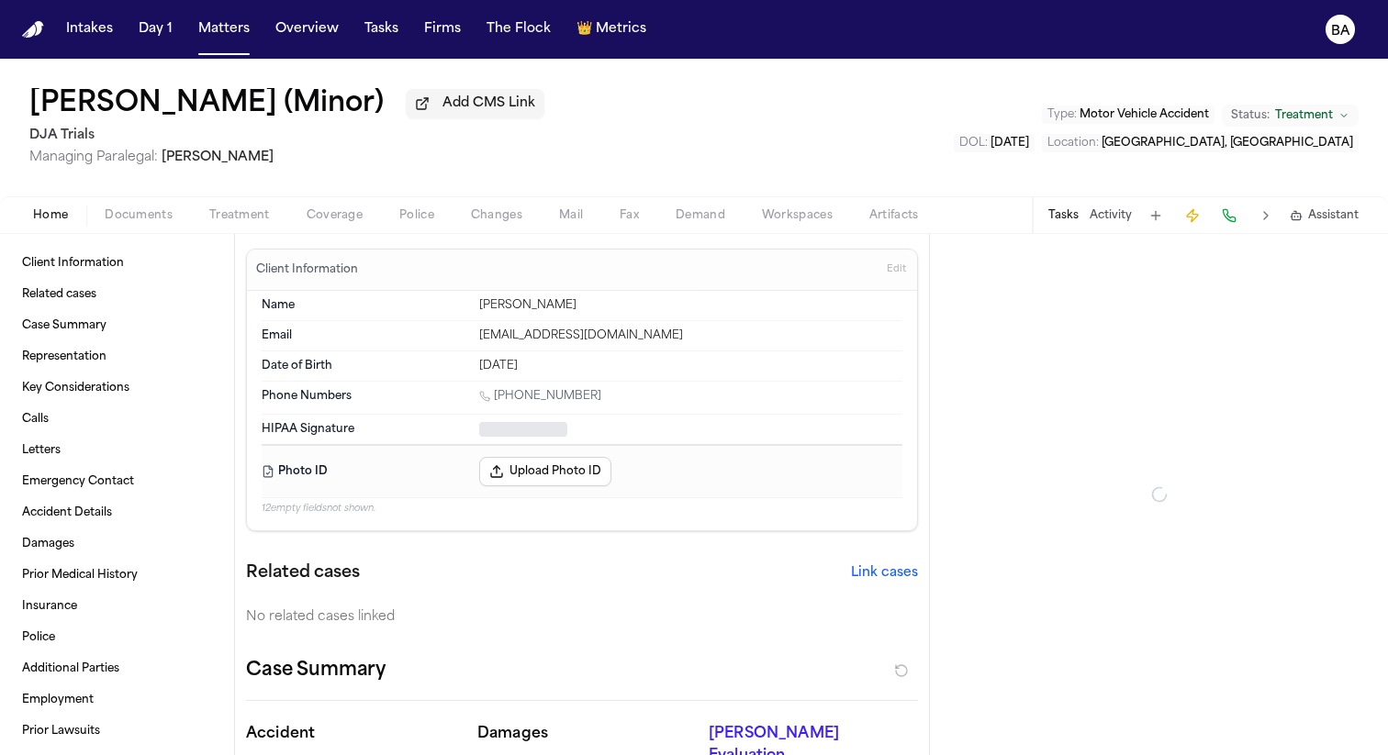
type textarea "*"
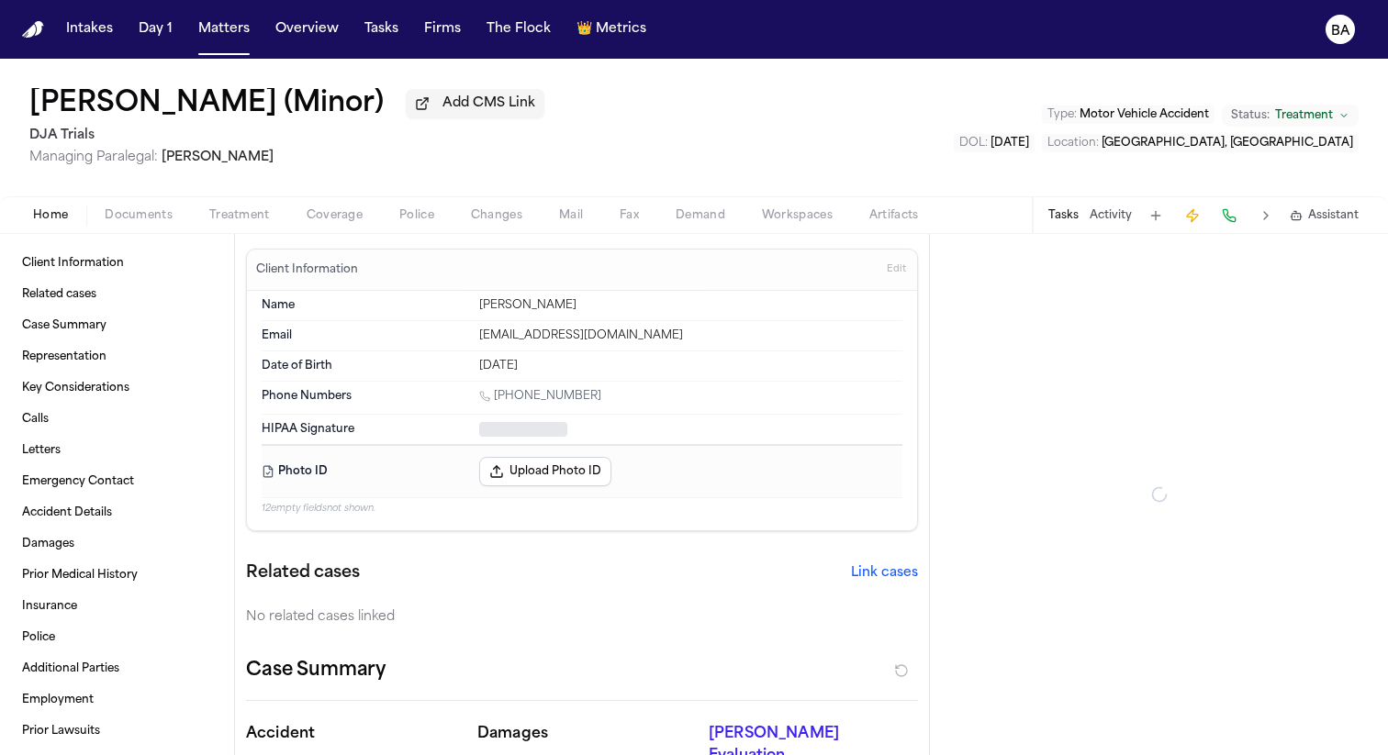
type textarea "*"
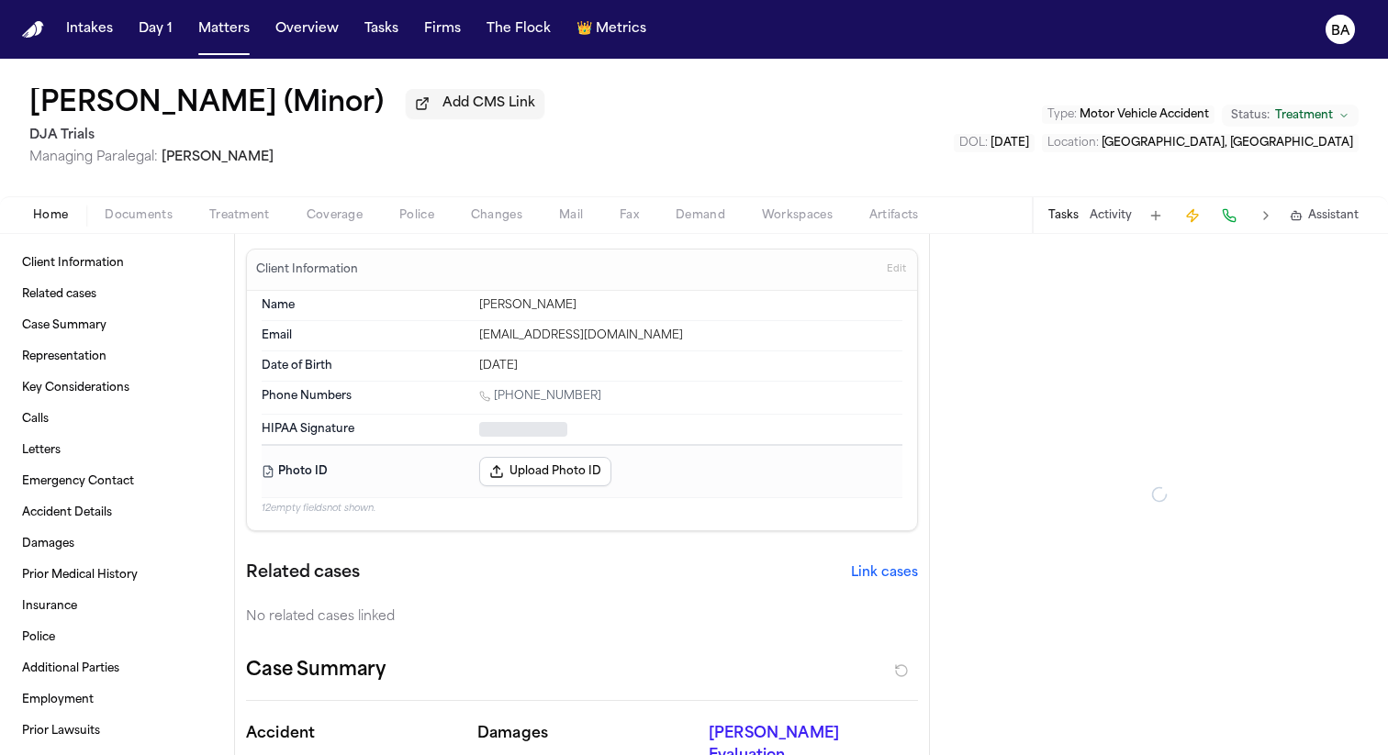
type textarea "*"
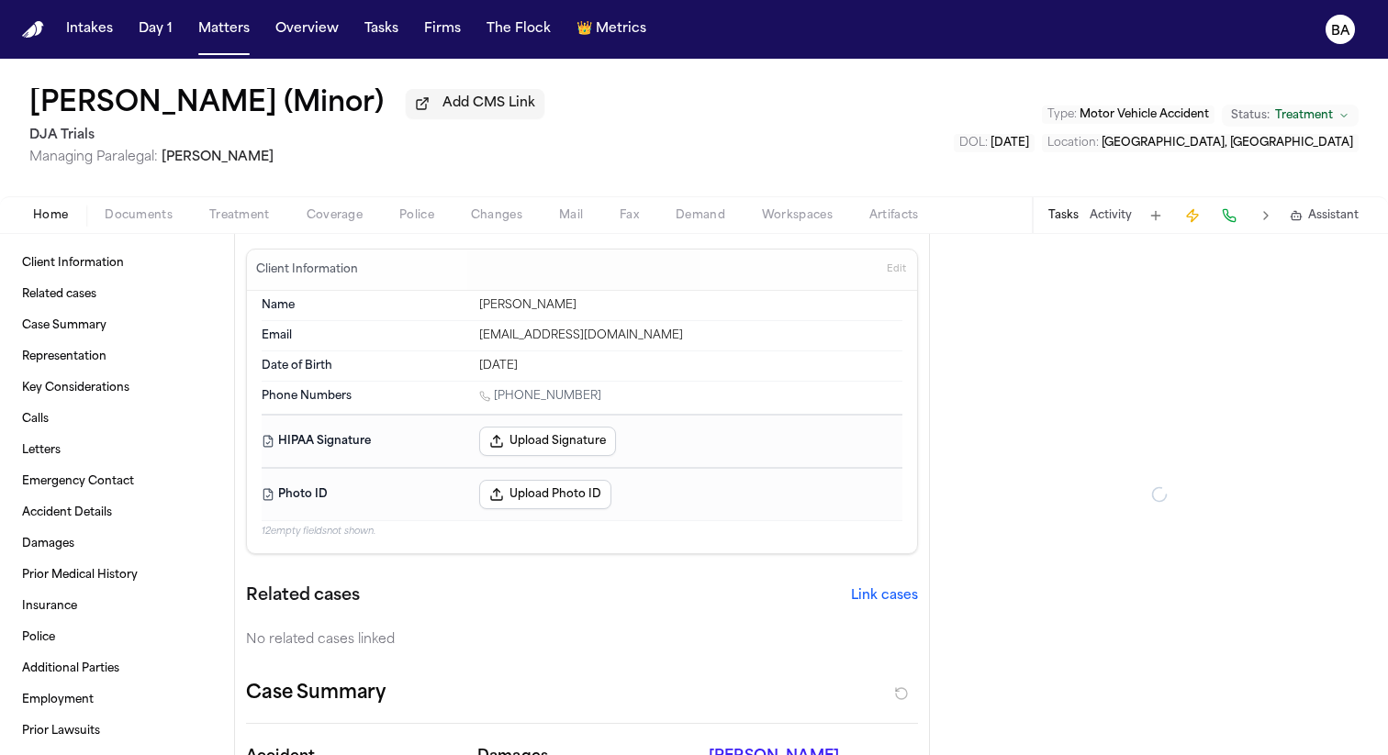
type textarea "*"
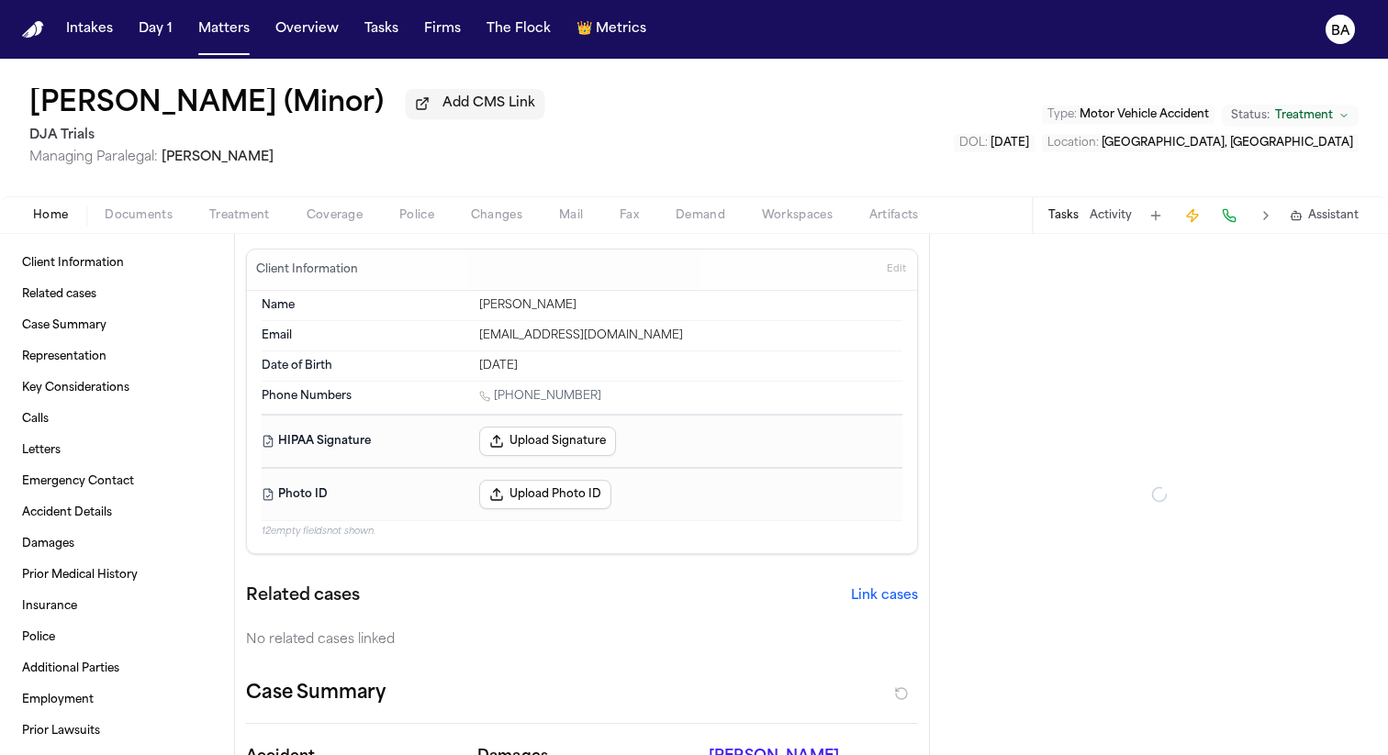
type textarea "*"
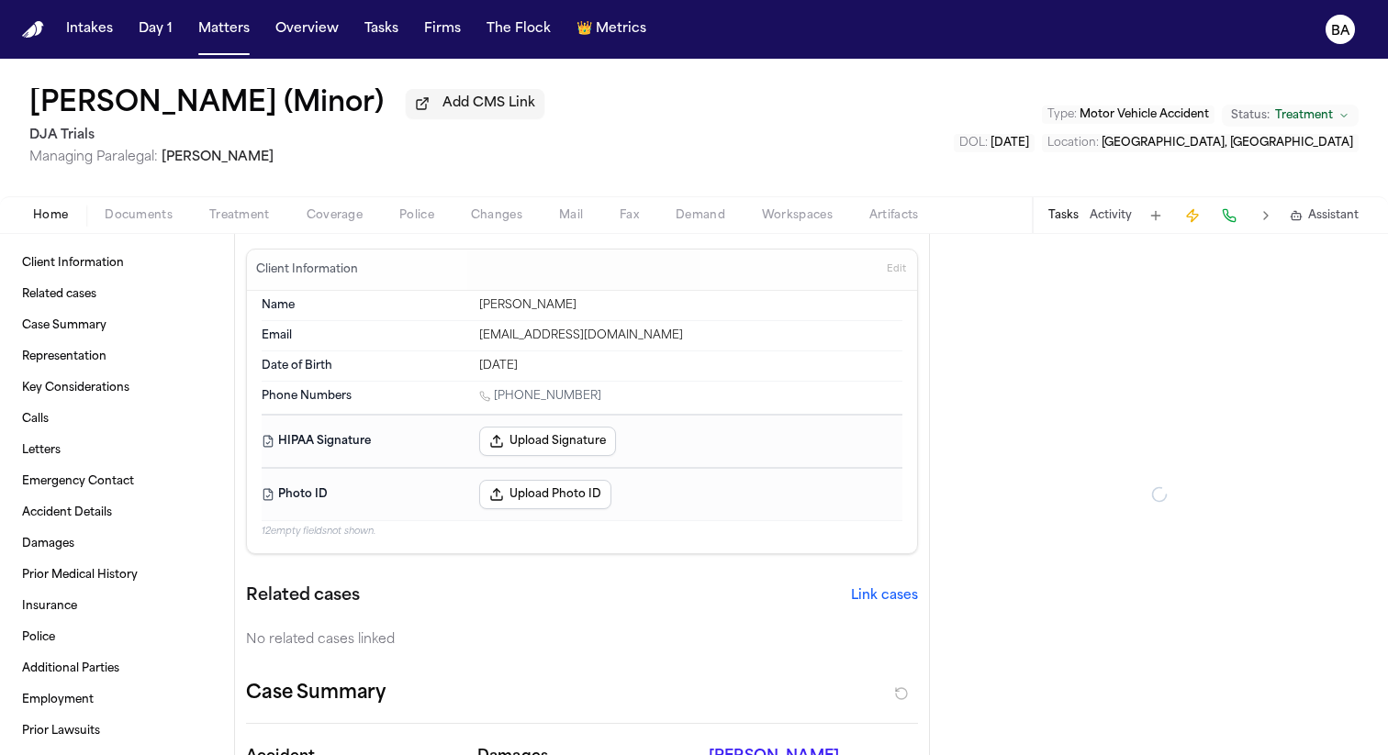
type textarea "*"
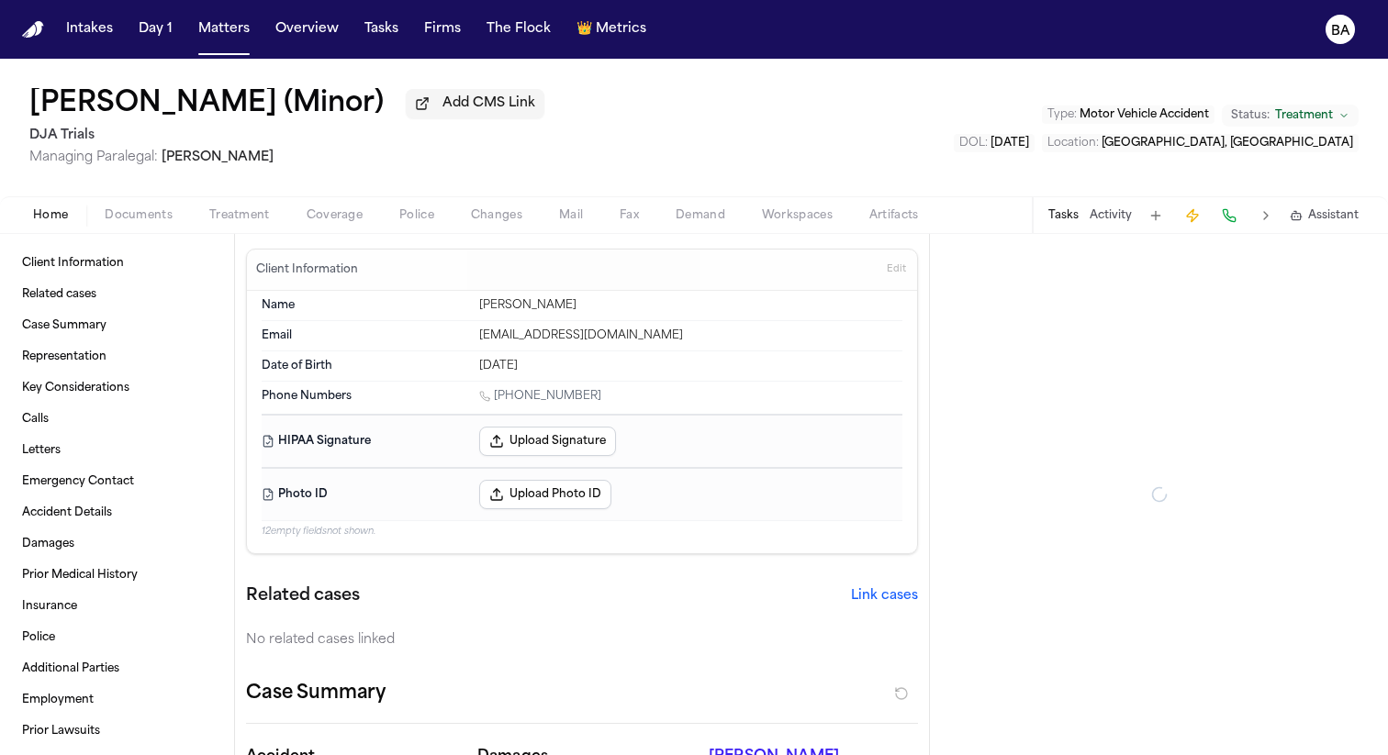
type textarea "*"
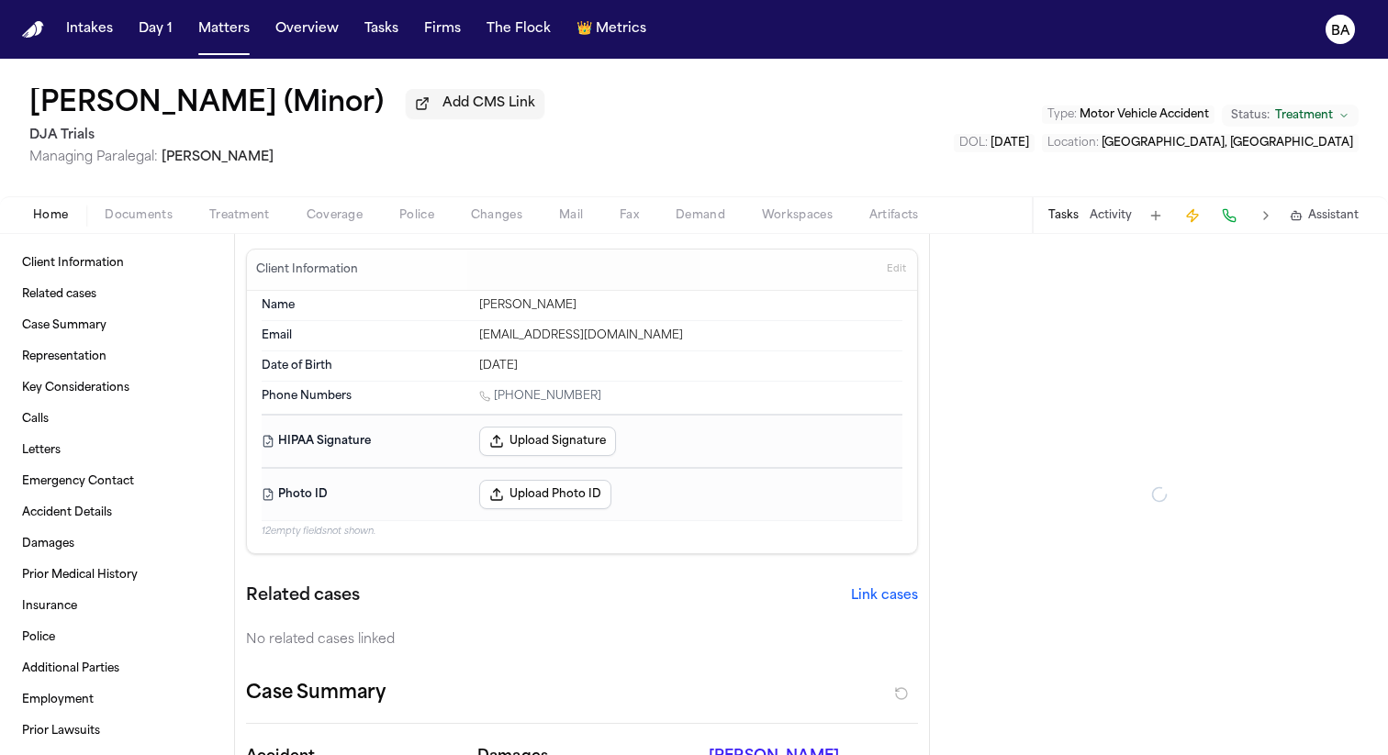
type textarea "*"
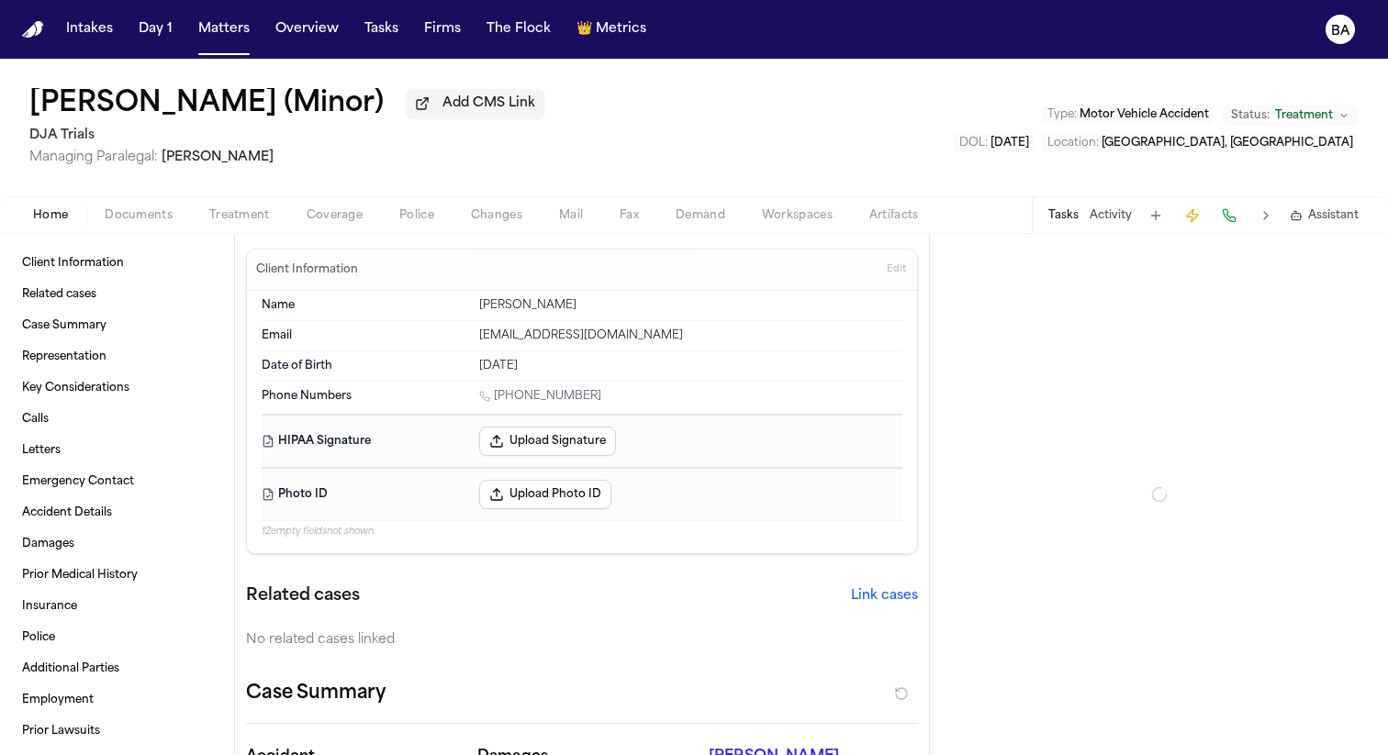
type textarea "*"
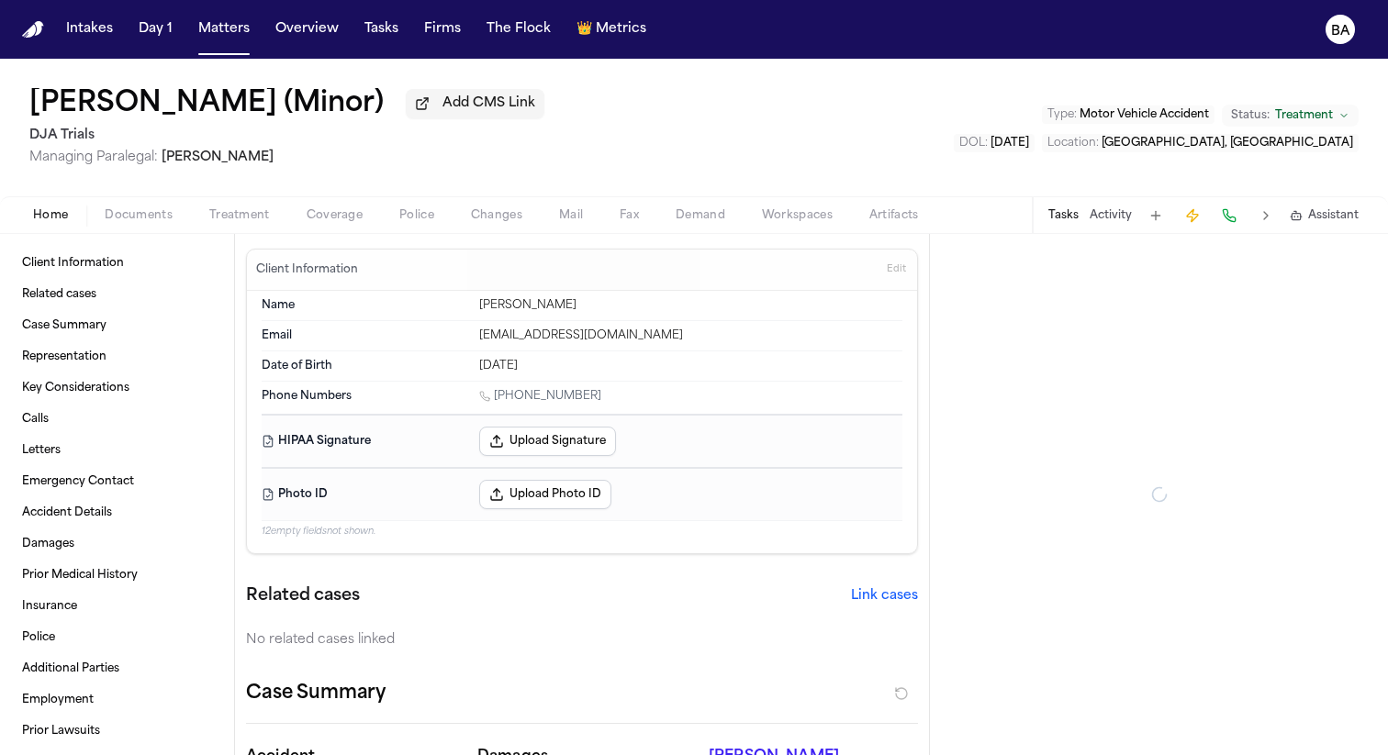
type textarea "*"
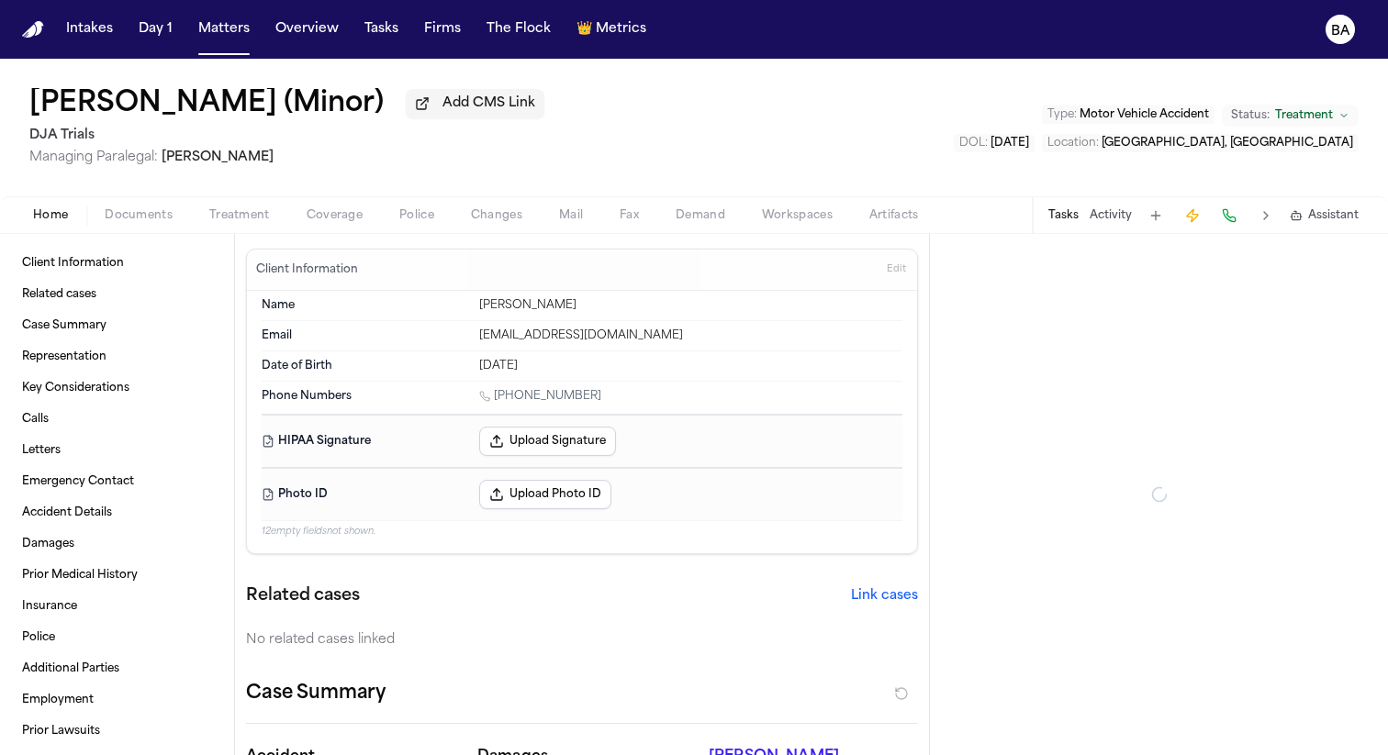
type textarea "*"
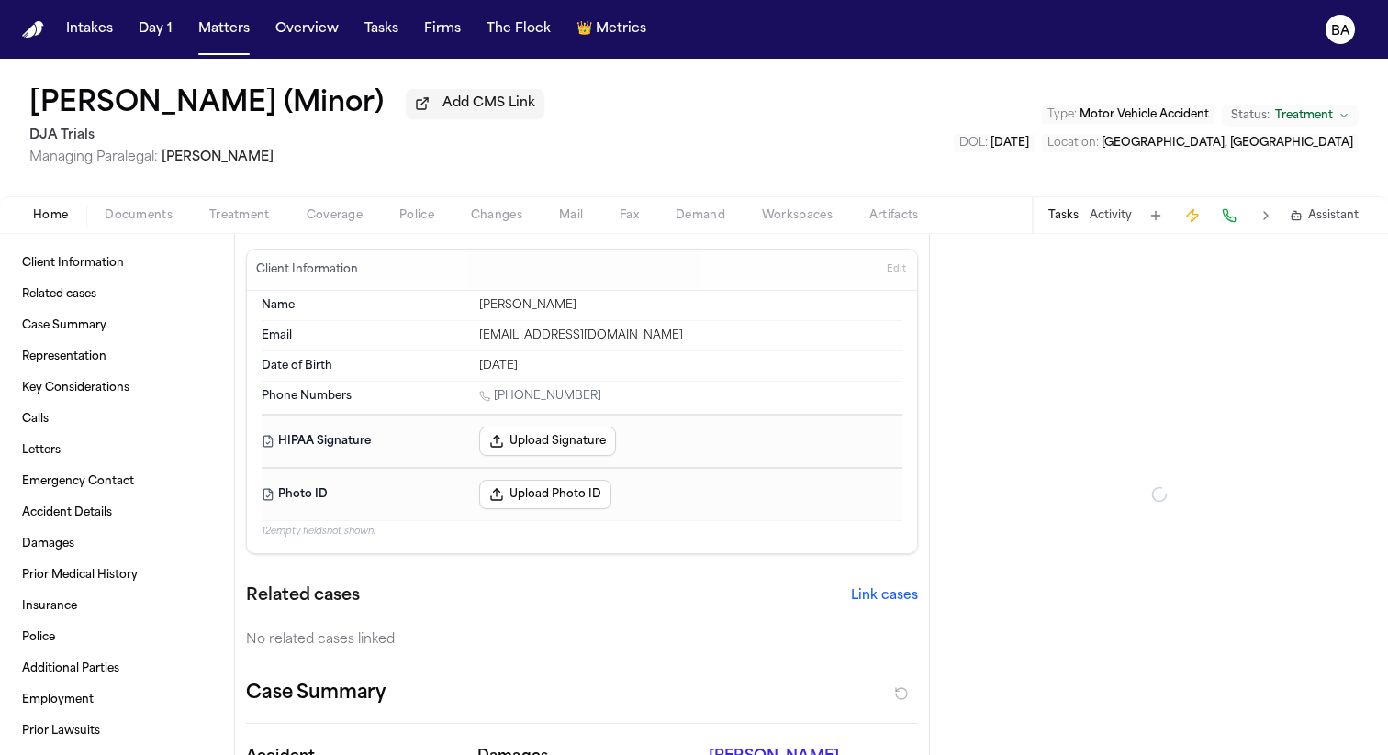
type textarea "*"
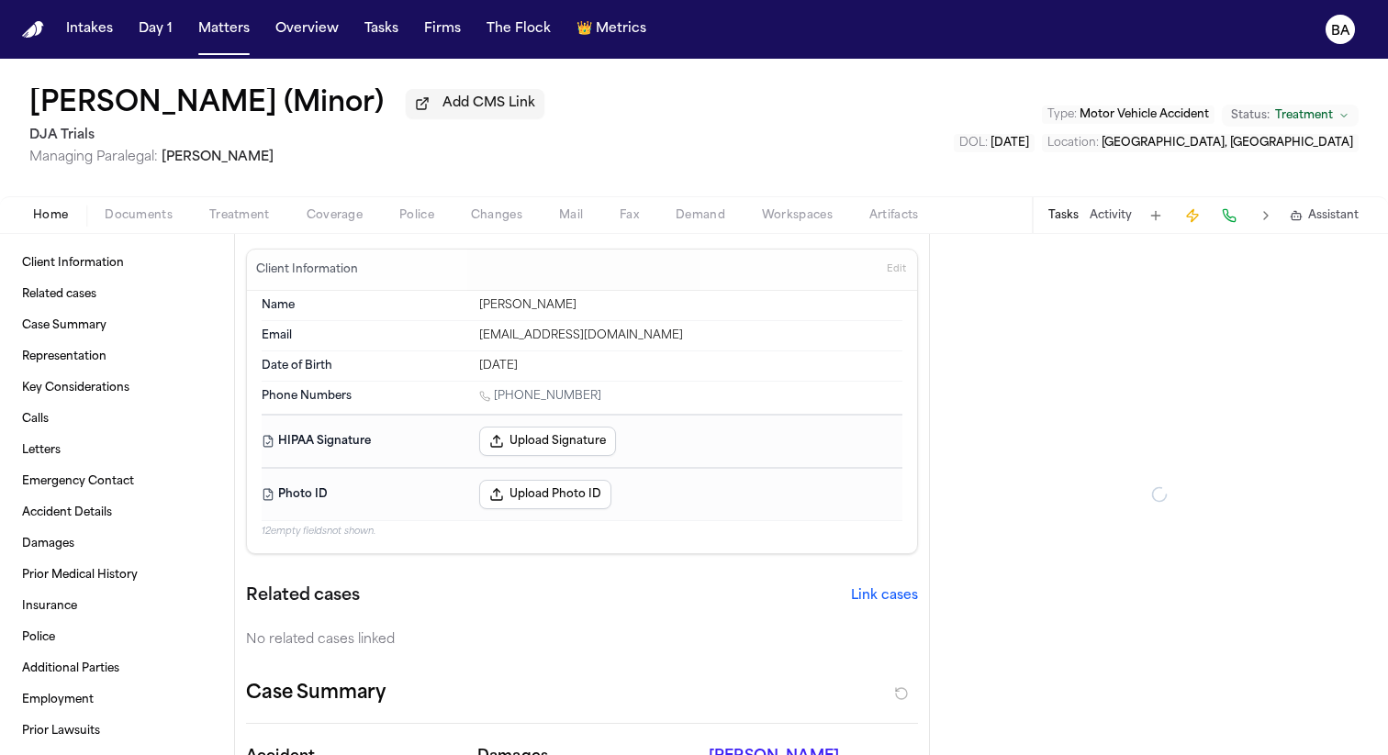
type textarea "*"
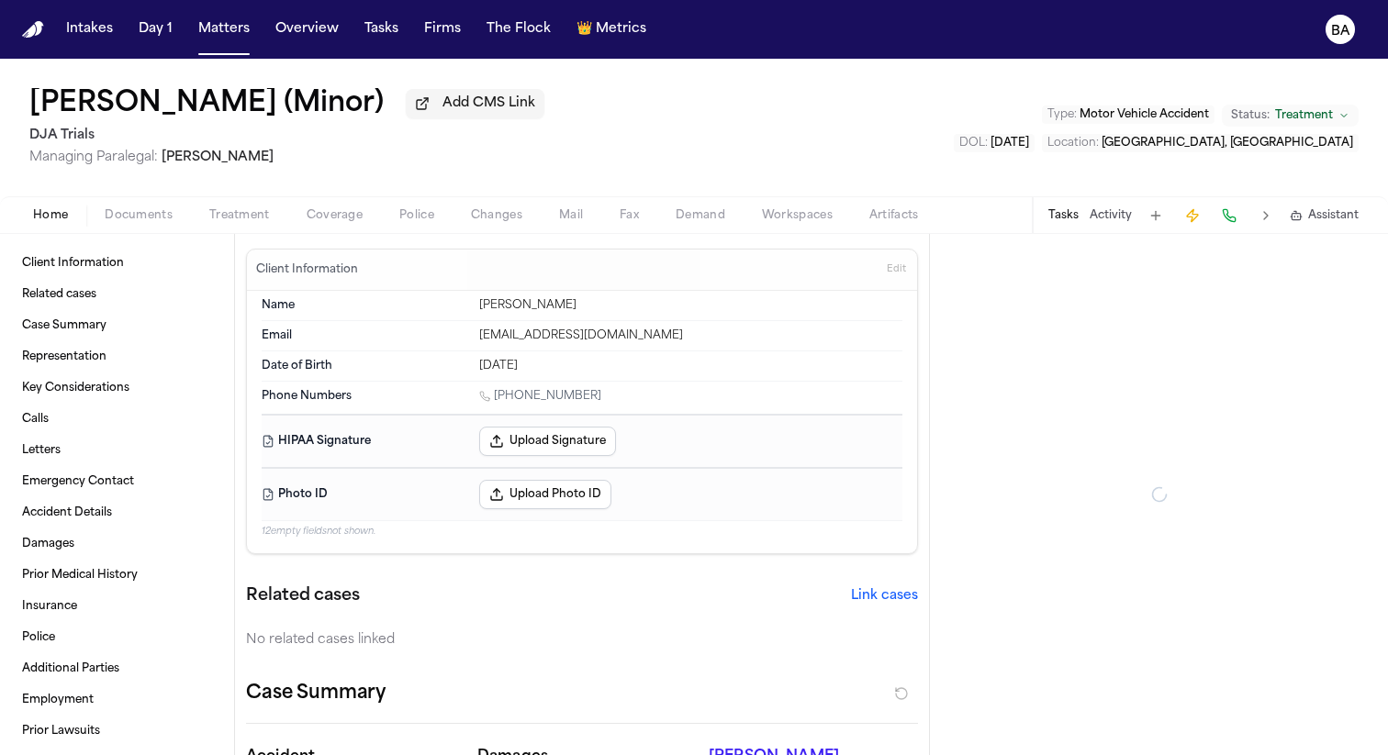
type textarea "*"
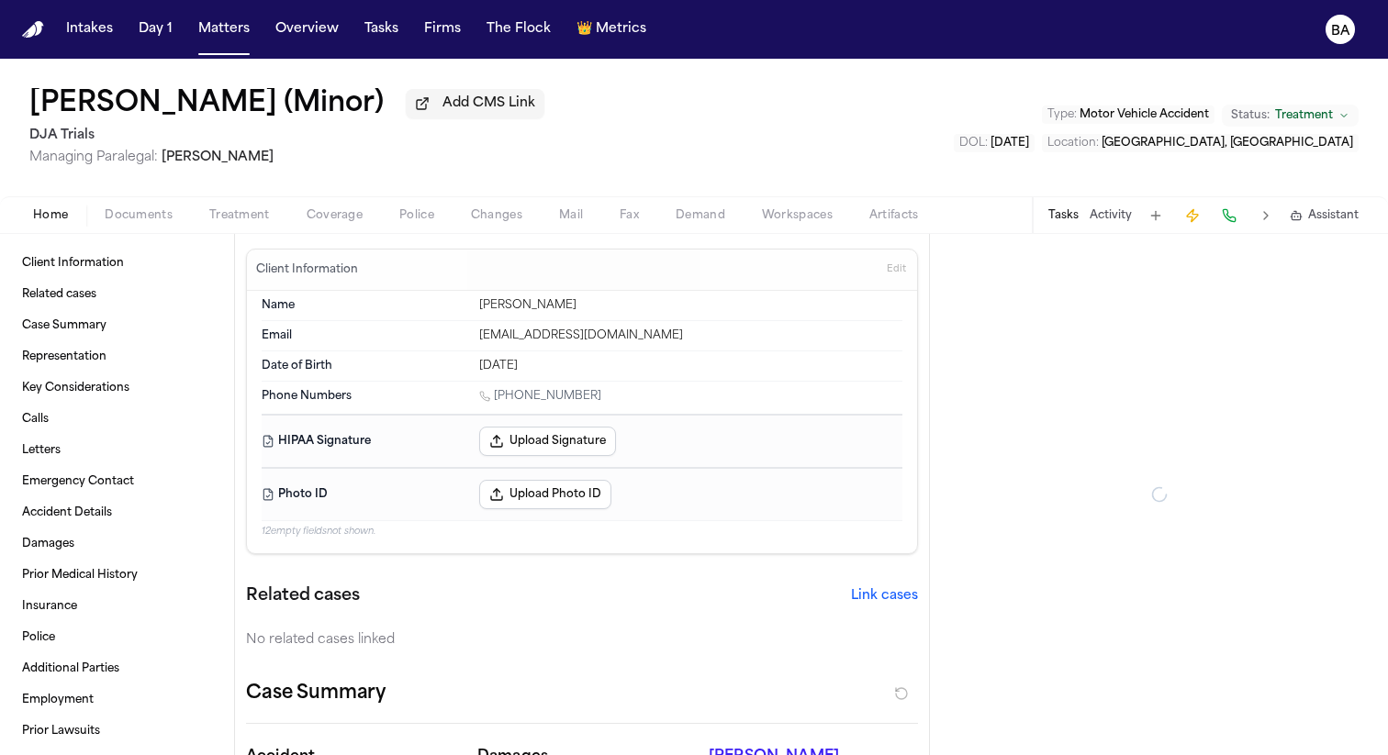
type textarea "*"
